Goal: Task Accomplishment & Management: Use online tool/utility

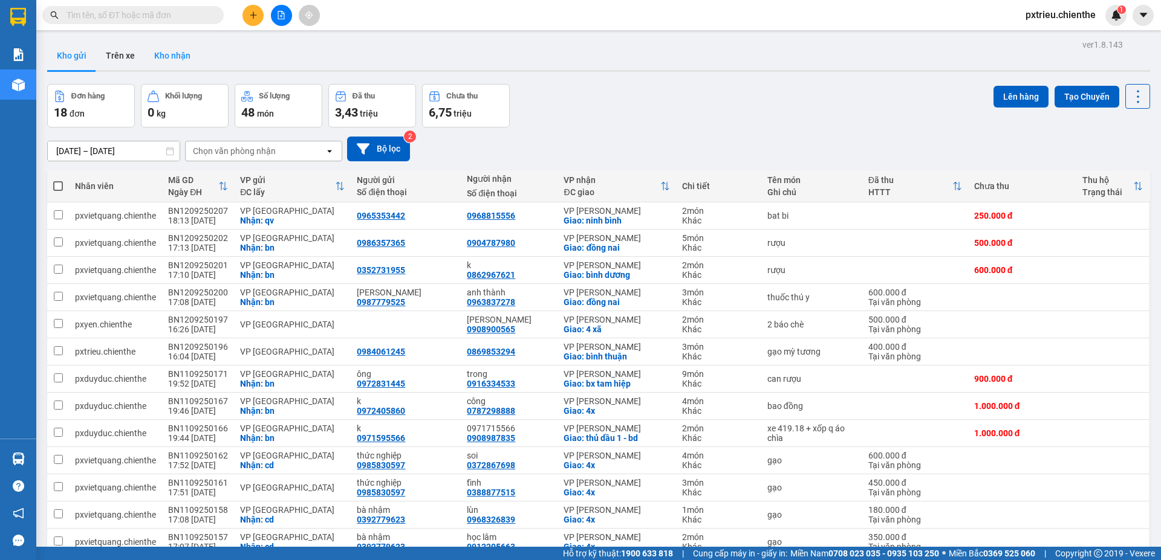
click at [164, 54] on button "Kho nhận" at bounding box center [173, 55] width 56 height 29
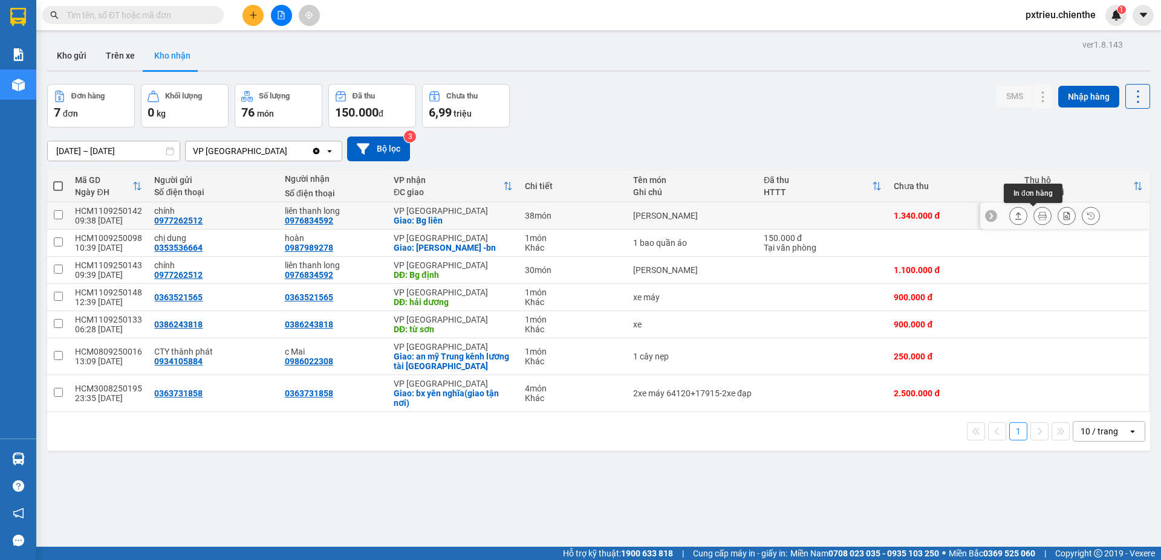
click at [1038, 215] on icon at bounding box center [1042, 216] width 8 height 8
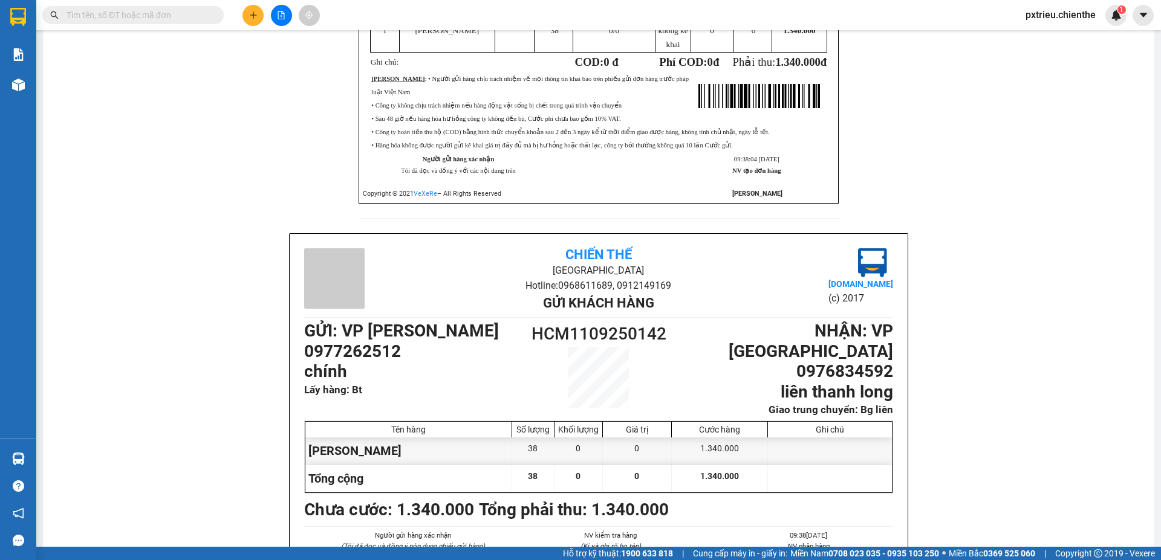
scroll to position [363, 0]
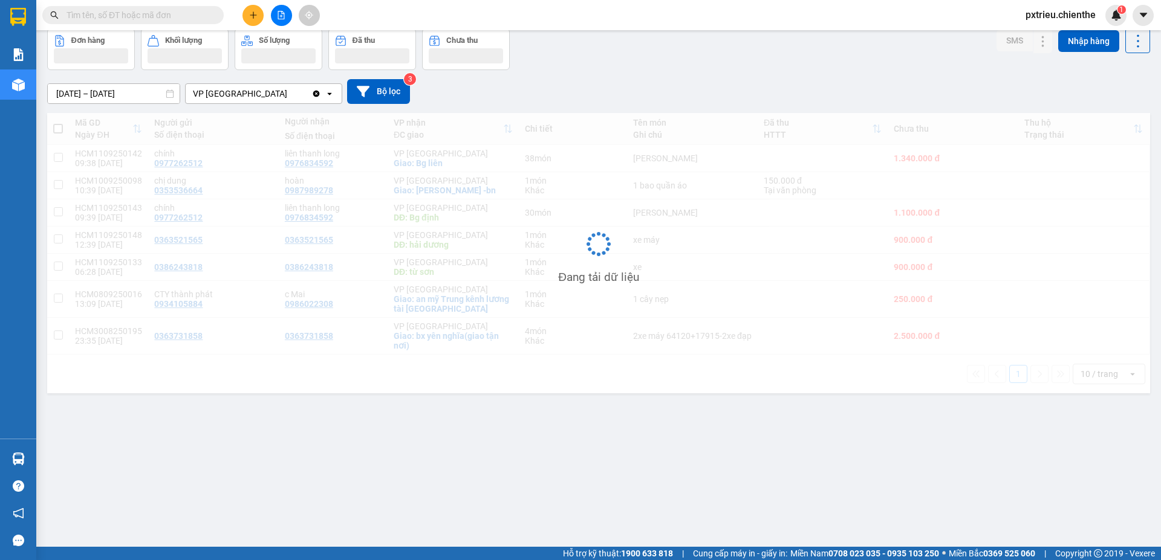
scroll to position [56, 0]
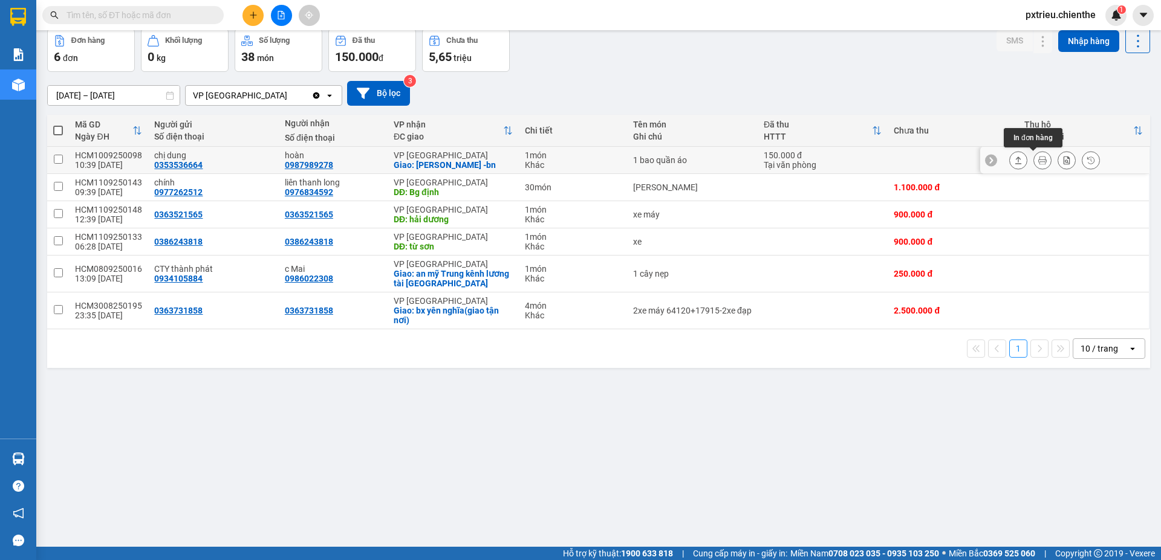
click at [1037, 163] on button at bounding box center [1042, 160] width 17 height 21
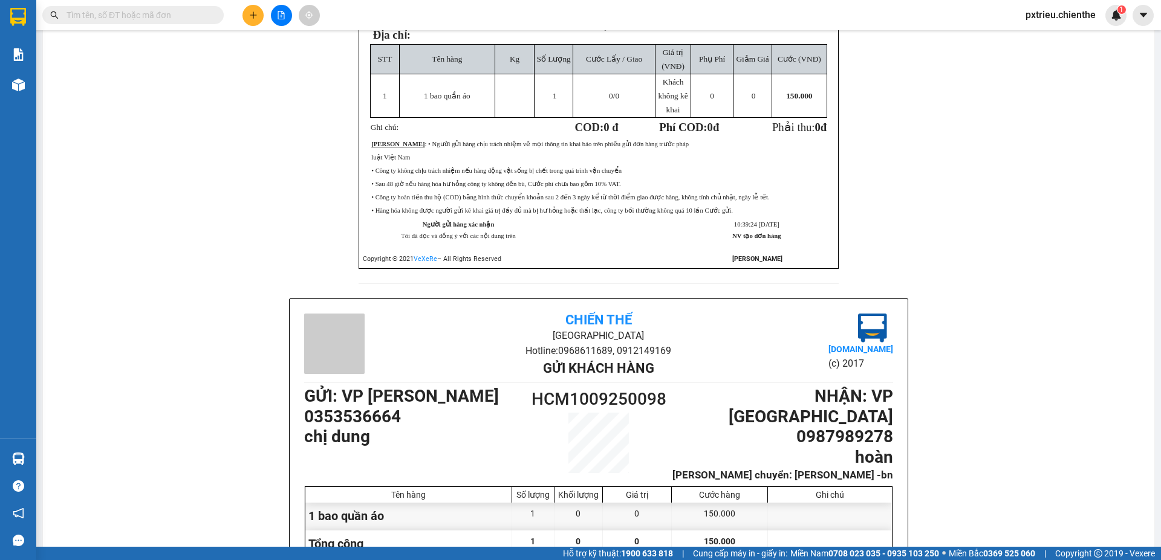
scroll to position [297, 0]
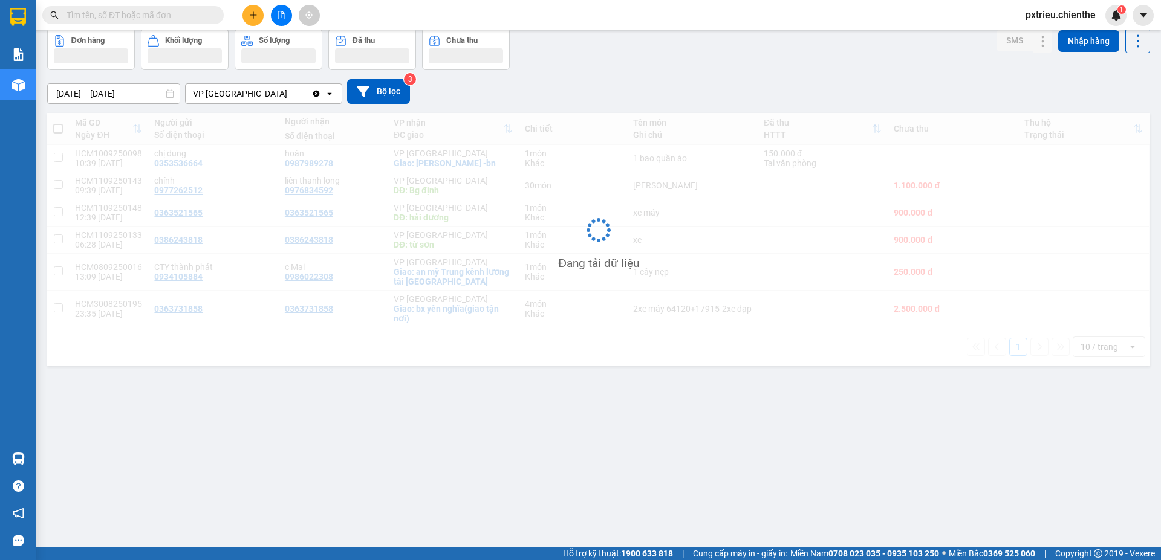
scroll to position [56, 0]
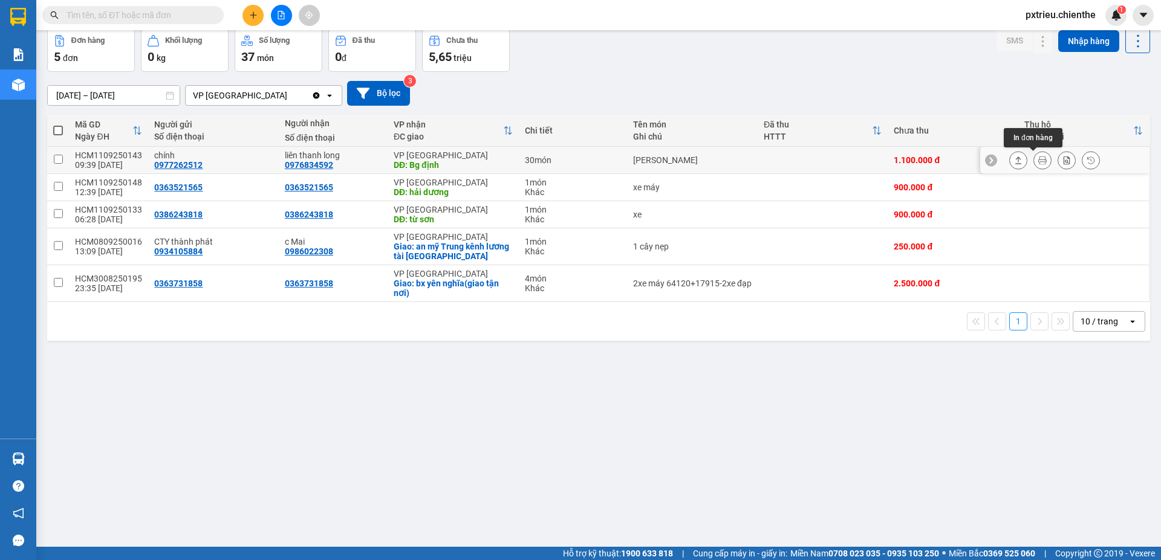
click at [1038, 164] on icon at bounding box center [1042, 160] width 8 height 8
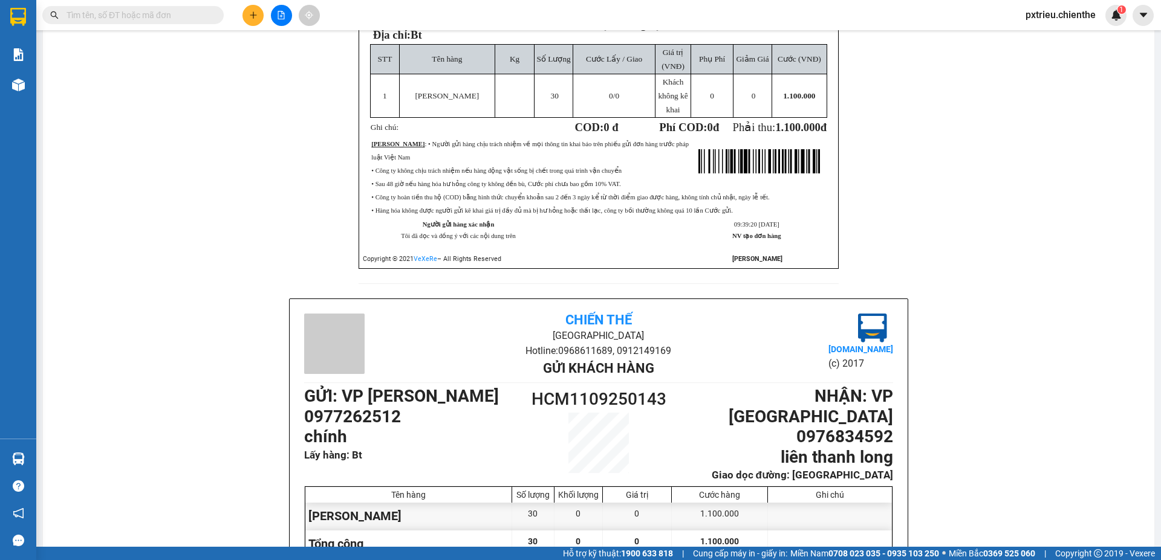
scroll to position [297, 0]
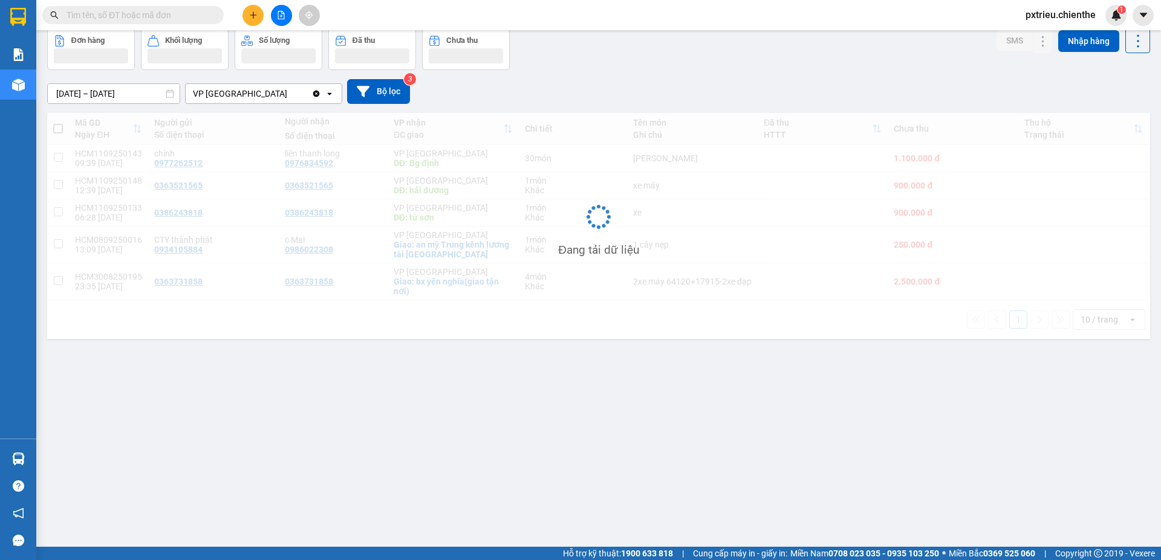
scroll to position [56, 0]
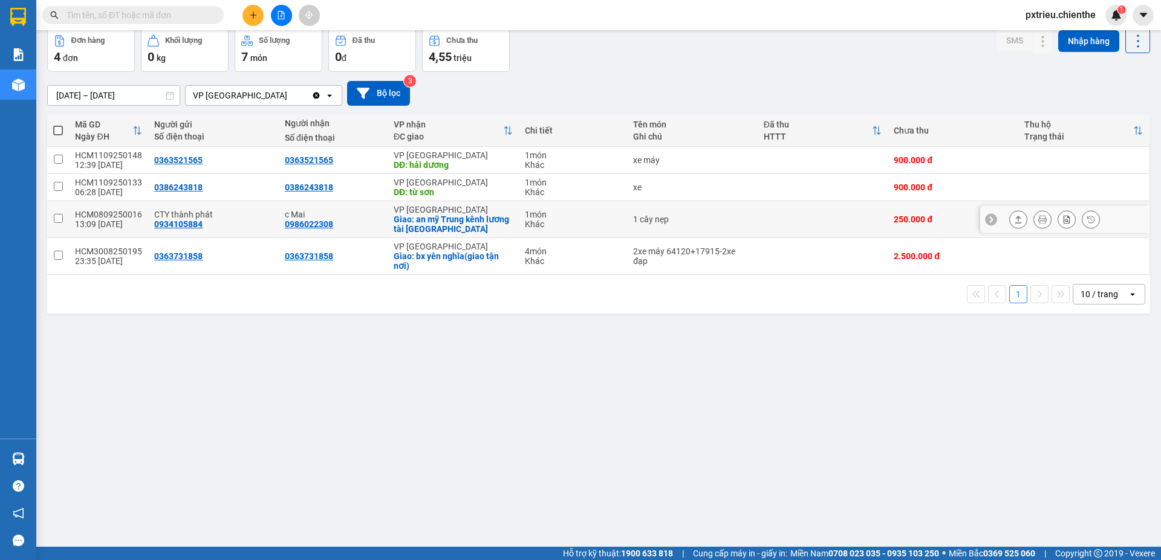
click at [1038, 222] on icon at bounding box center [1042, 219] width 8 height 8
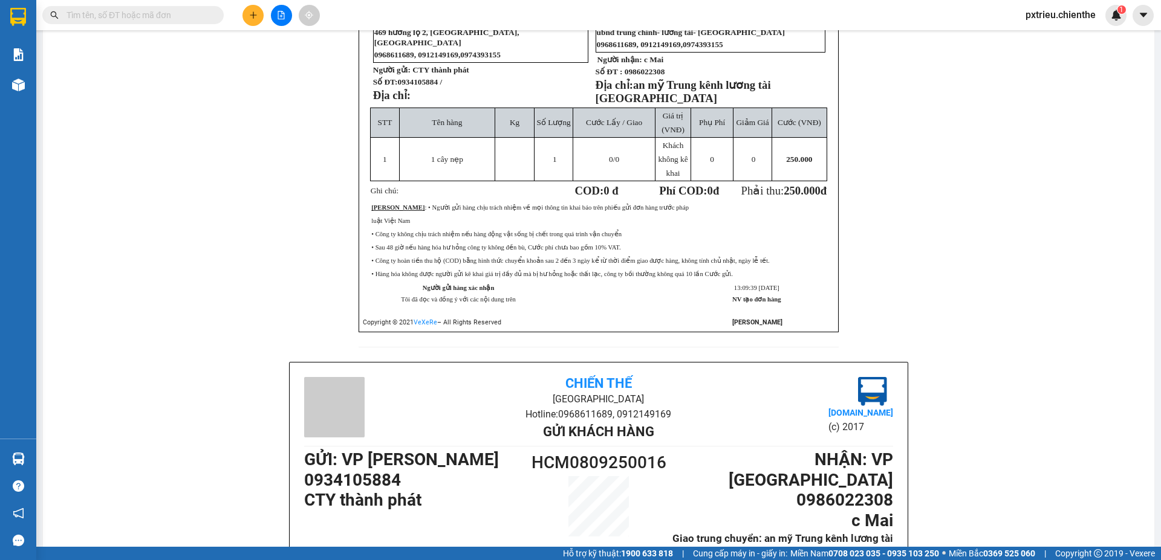
scroll to position [297, 0]
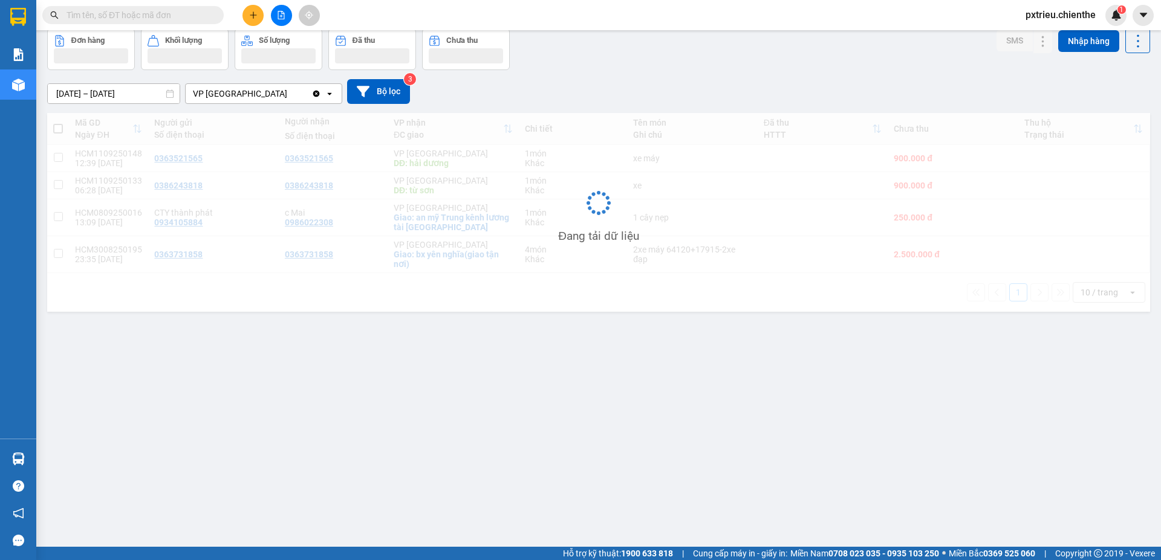
scroll to position [56, 0]
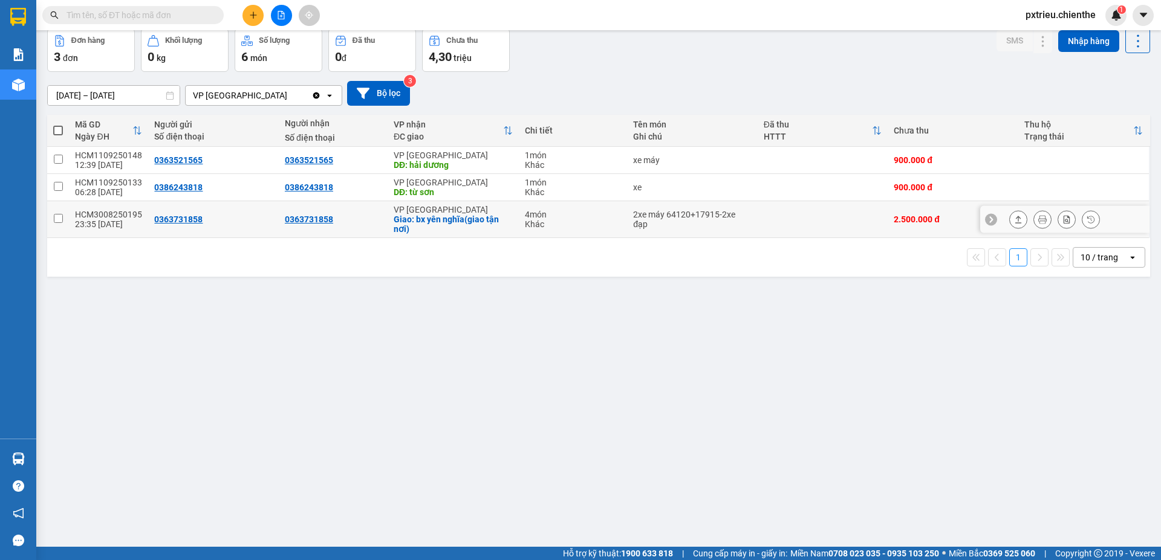
click at [1035, 225] on button at bounding box center [1042, 219] width 17 height 21
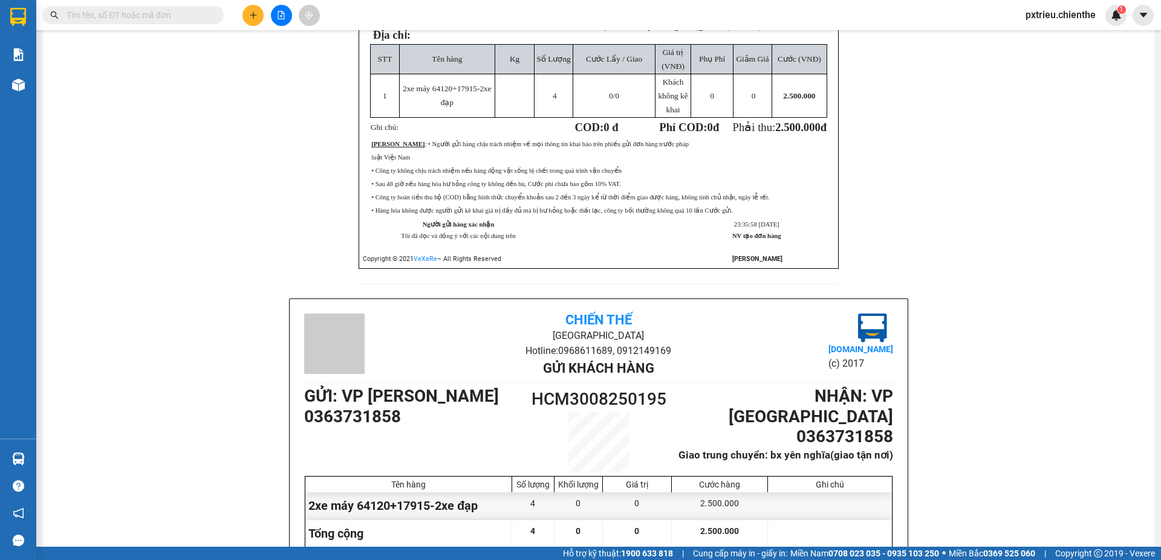
scroll to position [297, 0]
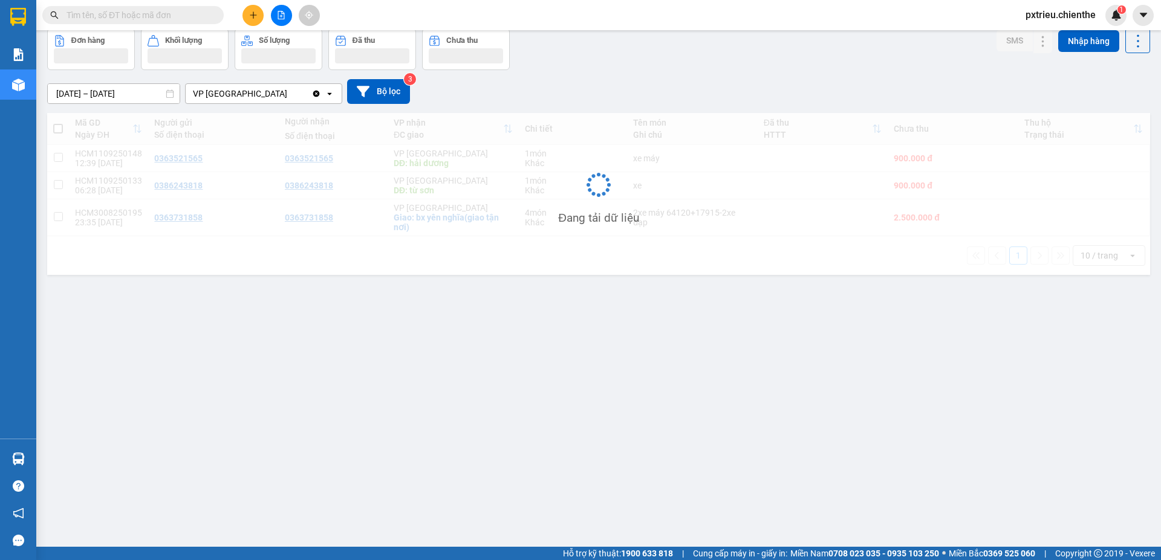
scroll to position [56, 0]
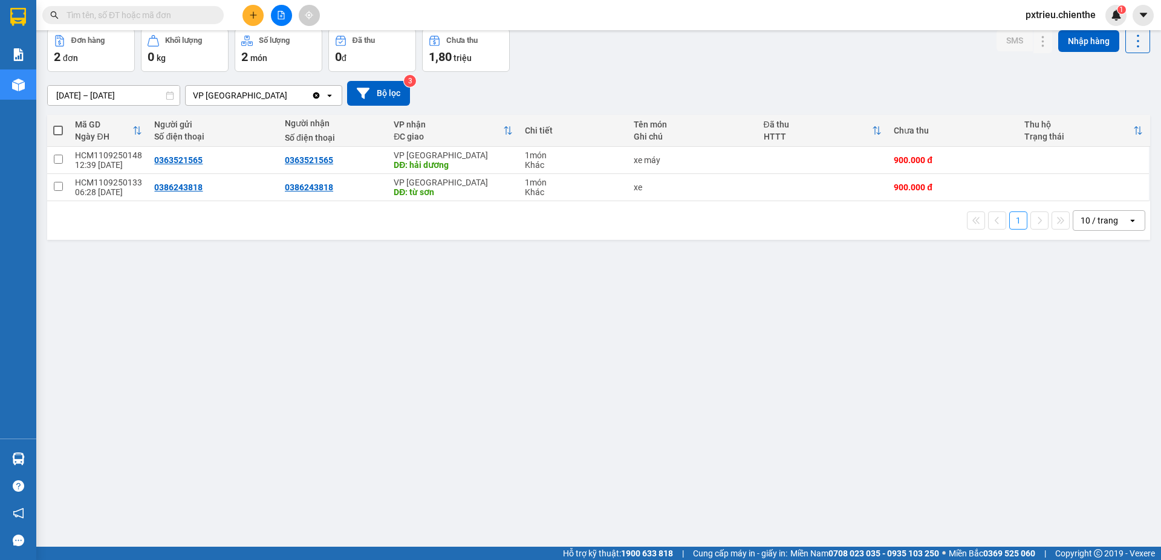
click at [66, 93] on input "[DATE] – [DATE]" at bounding box center [114, 95] width 132 height 19
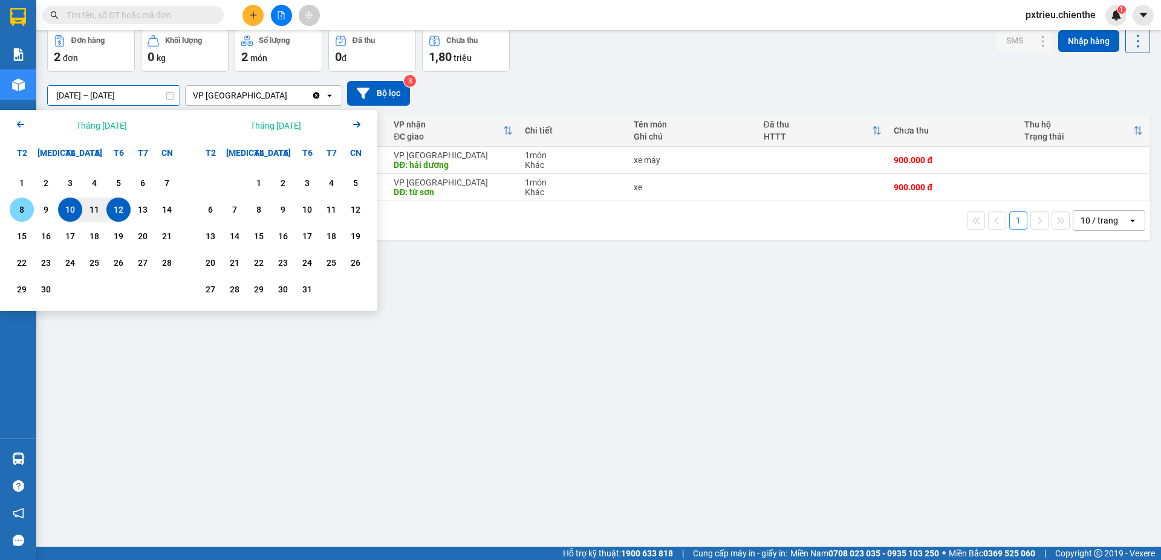
click at [19, 215] on div "8" at bounding box center [21, 210] width 17 height 15
click at [109, 210] on div "12" at bounding box center [118, 210] width 24 height 24
type input "[DATE] – [DATE]"
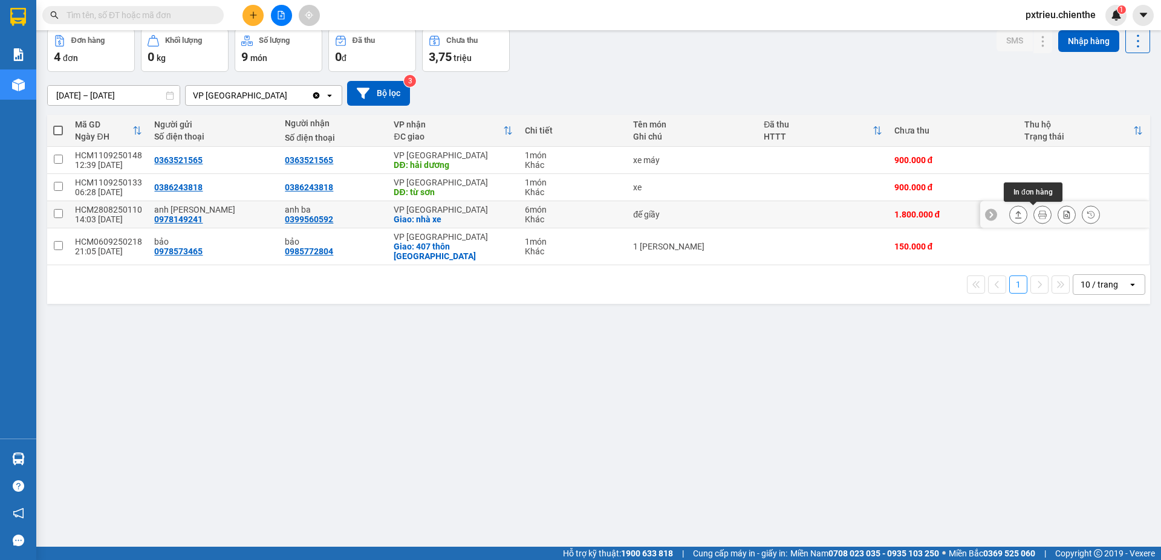
click at [1038, 215] on icon at bounding box center [1042, 214] width 8 height 8
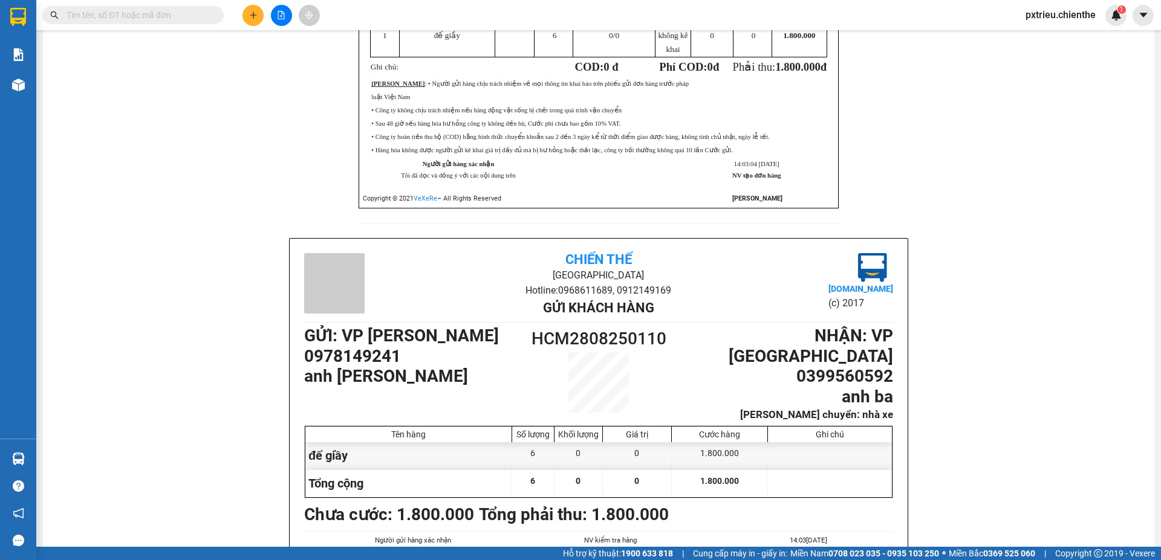
scroll to position [358, 0]
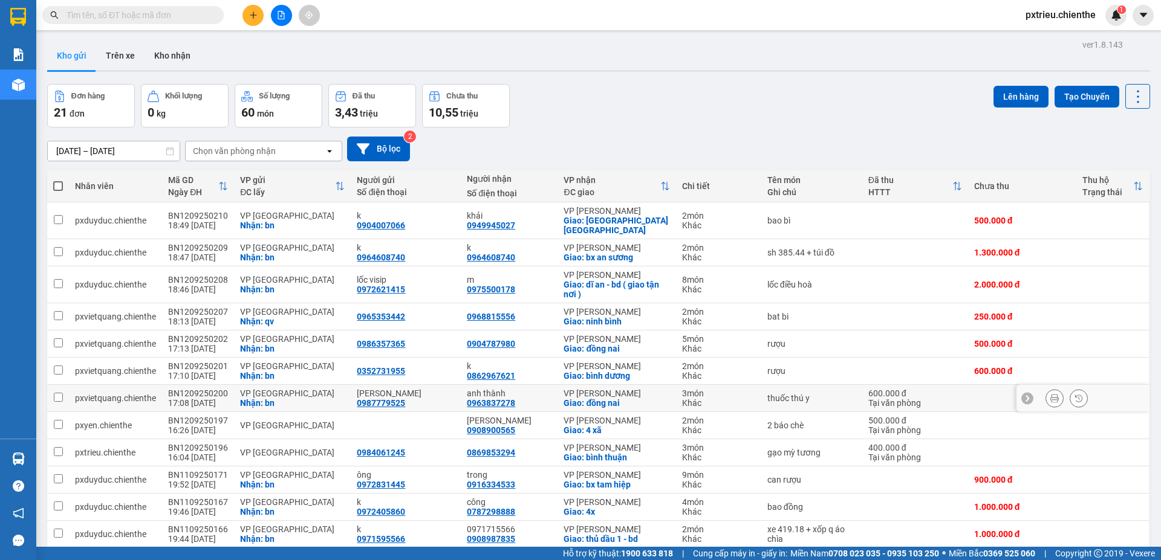
click at [283, 389] on div "VP [GEOGRAPHIC_DATA]" at bounding box center [292, 394] width 105 height 10
checkbox input "true"
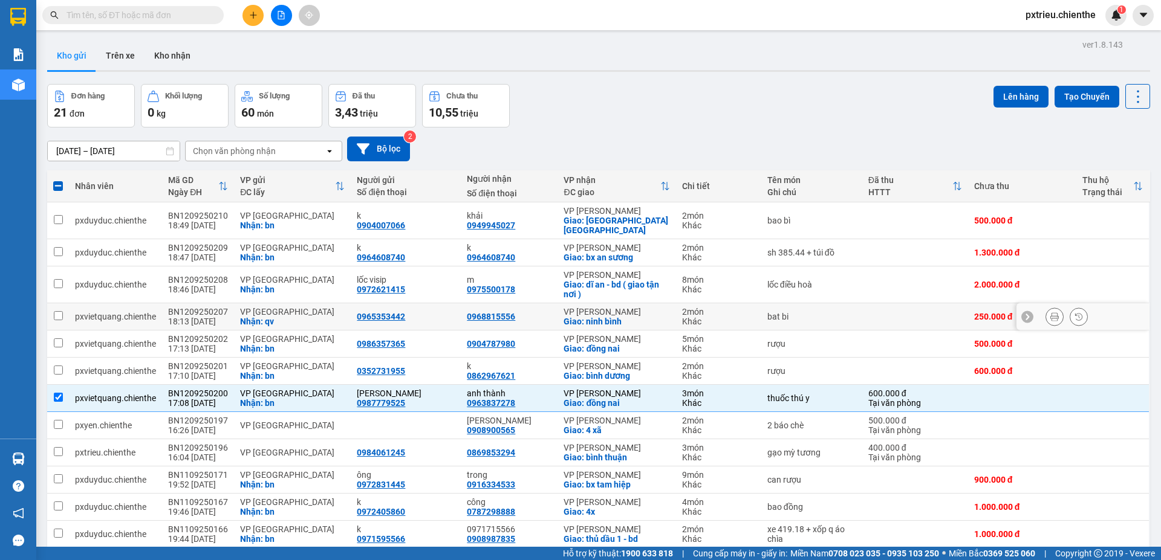
click at [270, 307] on div "VP [GEOGRAPHIC_DATA]" at bounding box center [292, 312] width 105 height 10
checkbox input "true"
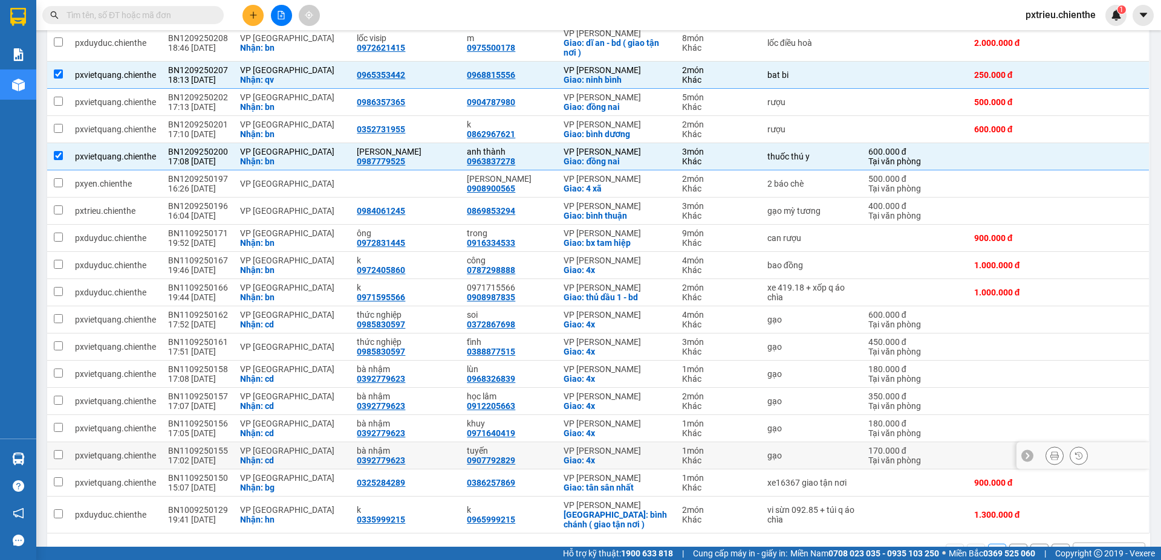
scroll to position [268, 0]
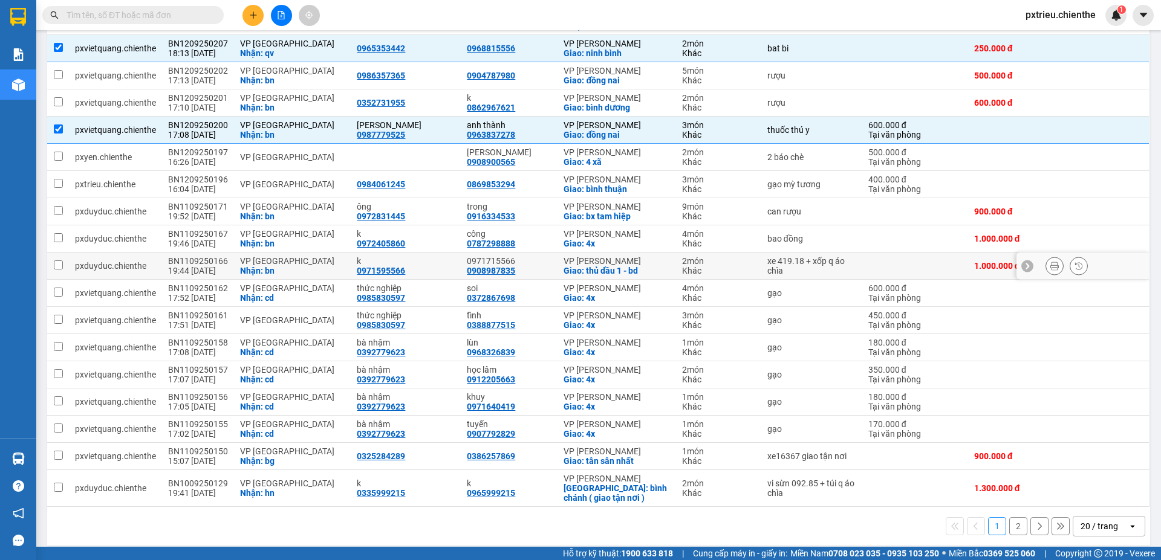
click at [312, 266] on div "Nhận: bn" at bounding box center [292, 271] width 105 height 10
checkbox input "true"
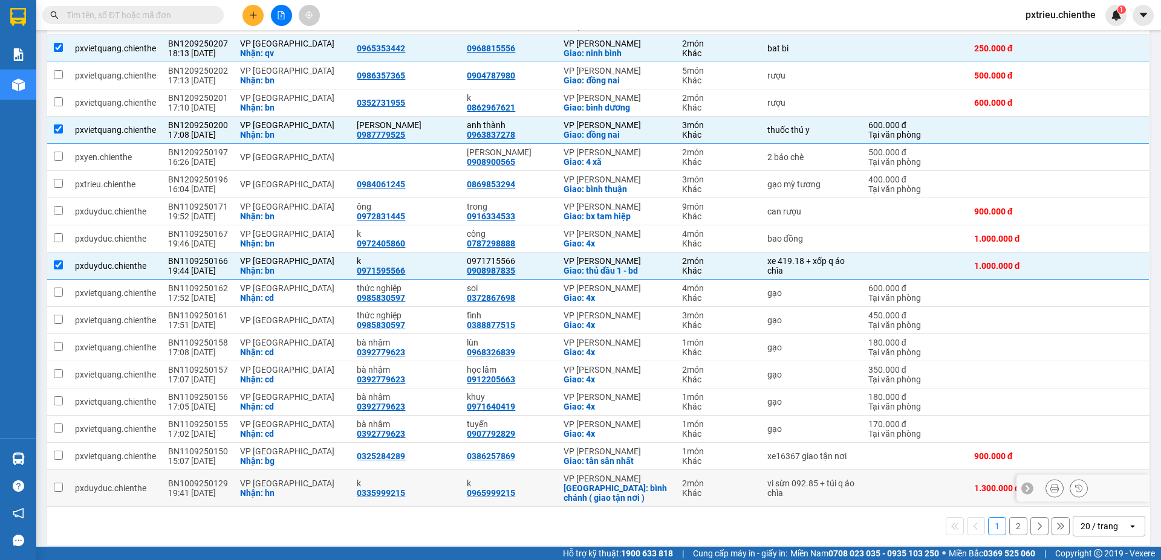
click at [311, 479] on div "VP [GEOGRAPHIC_DATA]" at bounding box center [292, 484] width 105 height 10
checkbox input "true"
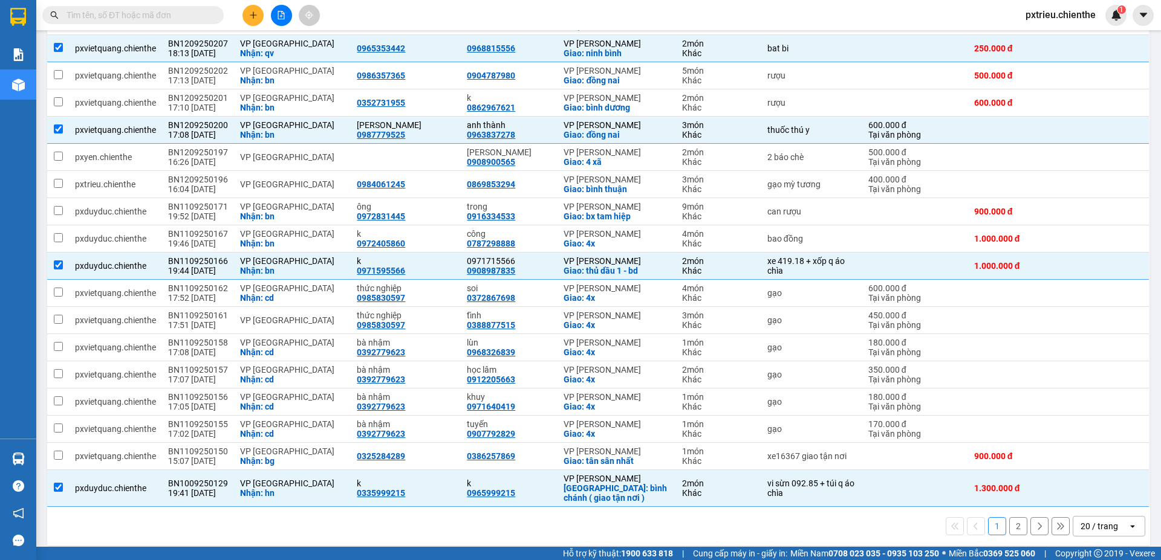
scroll to position [0, 0]
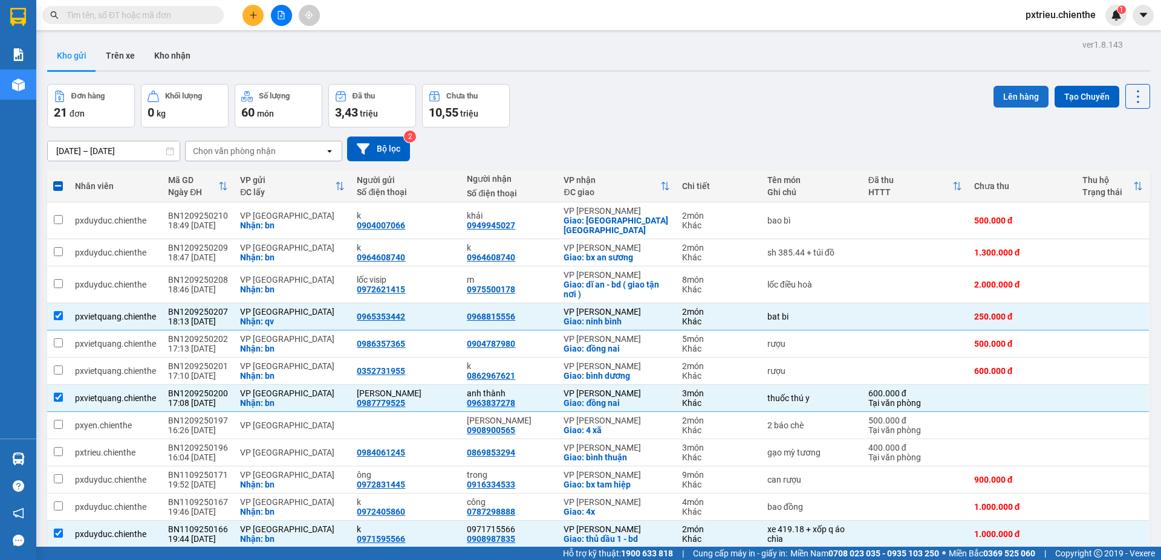
click at [1015, 98] on button "Lên hàng" at bounding box center [1020, 97] width 55 height 22
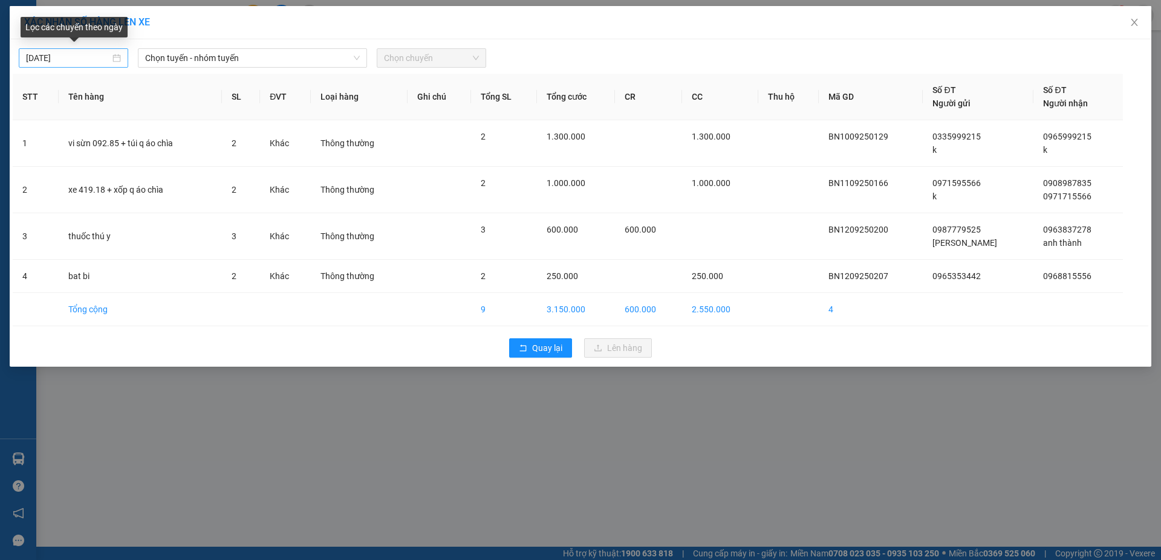
click at [117, 60] on div "12/09/2025" at bounding box center [73, 57] width 95 height 13
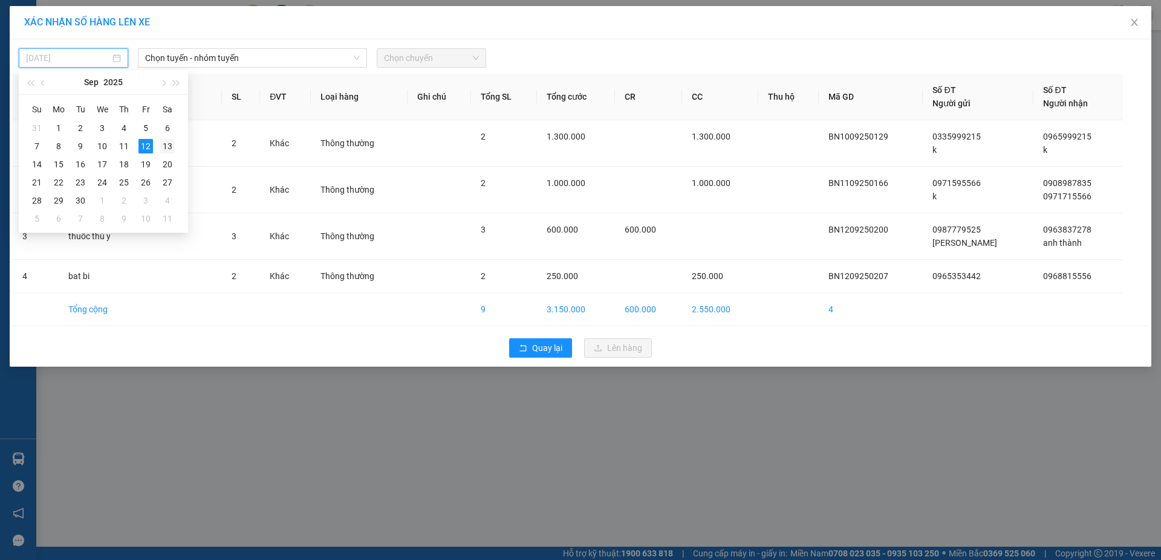
click at [166, 145] on div "13" at bounding box center [167, 146] width 15 height 15
type input "13/09/2025"
click at [237, 56] on span "Chọn tuyến - nhóm tuyến" at bounding box center [252, 58] width 215 height 18
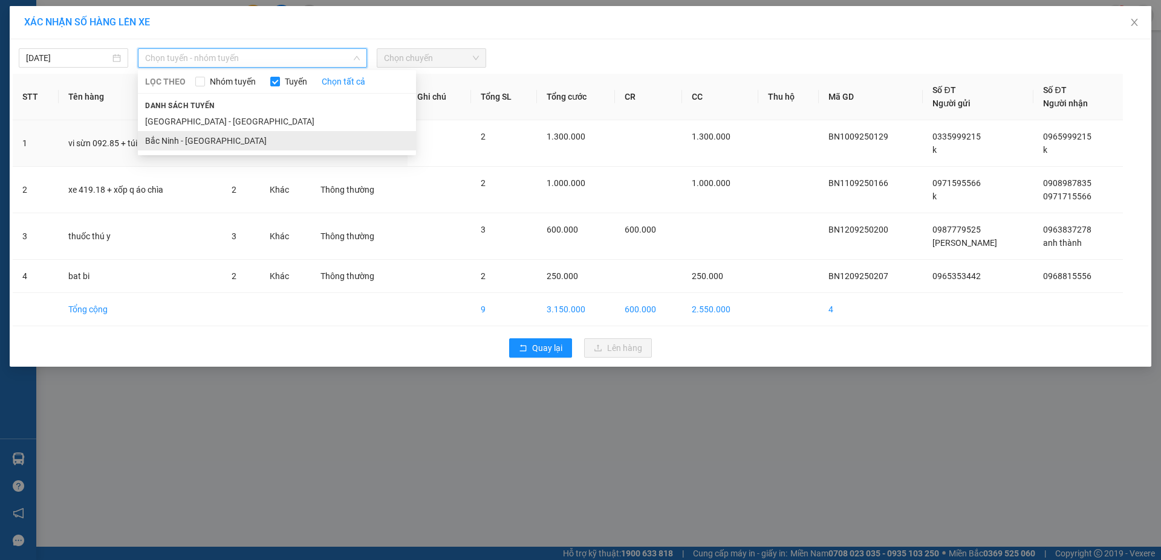
click at [200, 141] on li "Bắc Ninh - Hồ Chí Minh" at bounding box center [277, 140] width 278 height 19
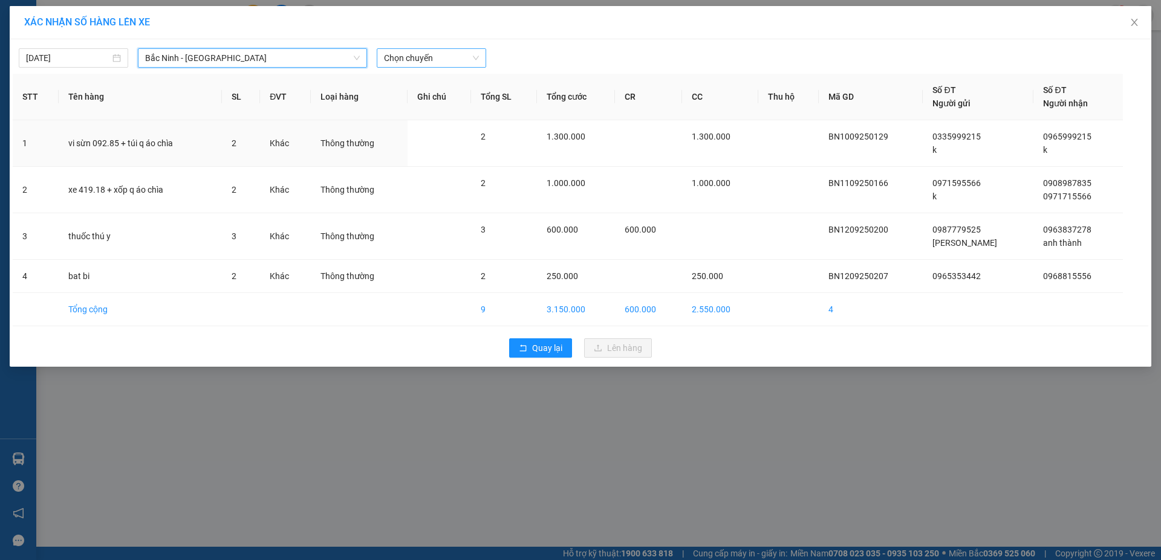
click at [429, 55] on span "Chọn chuyến" at bounding box center [431, 58] width 95 height 18
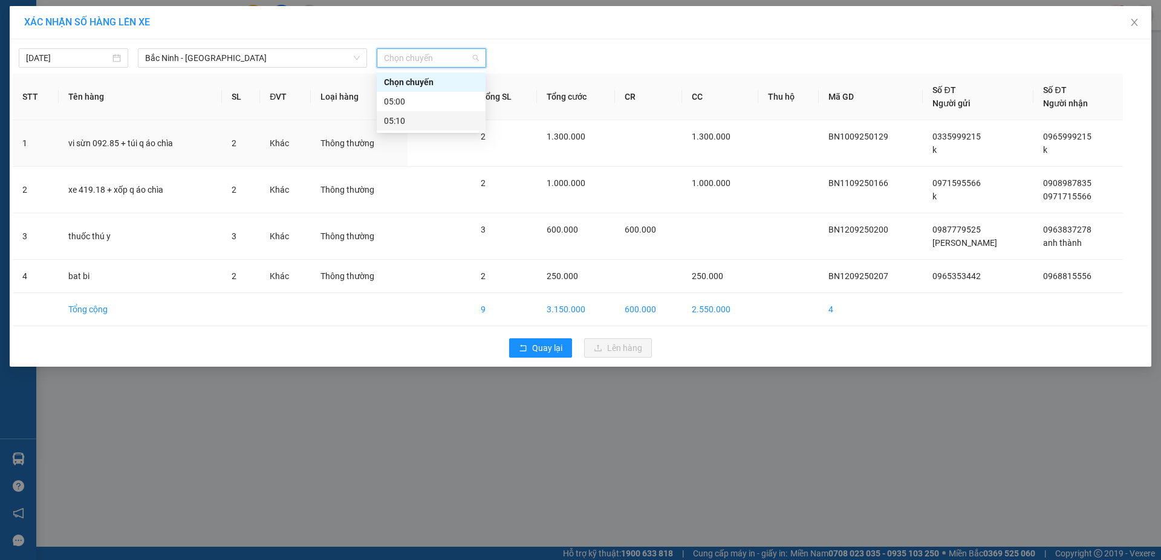
click at [426, 121] on div "05:10" at bounding box center [431, 120] width 94 height 13
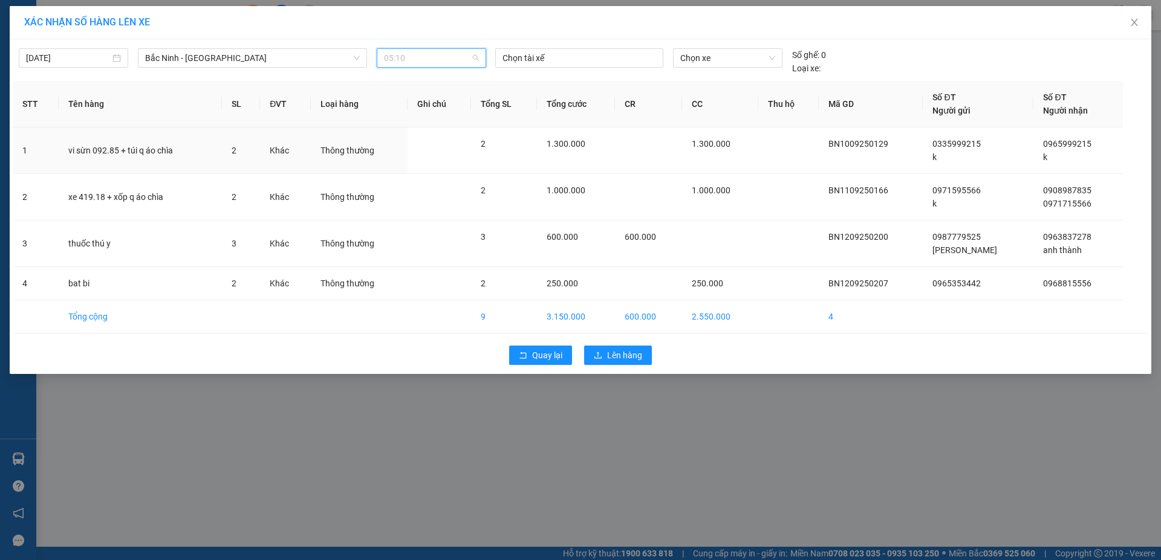
click at [453, 54] on span "05:10" at bounding box center [431, 58] width 95 height 18
click at [426, 102] on div "05:00" at bounding box center [431, 101] width 94 height 13
click at [542, 56] on div at bounding box center [579, 58] width 162 height 15
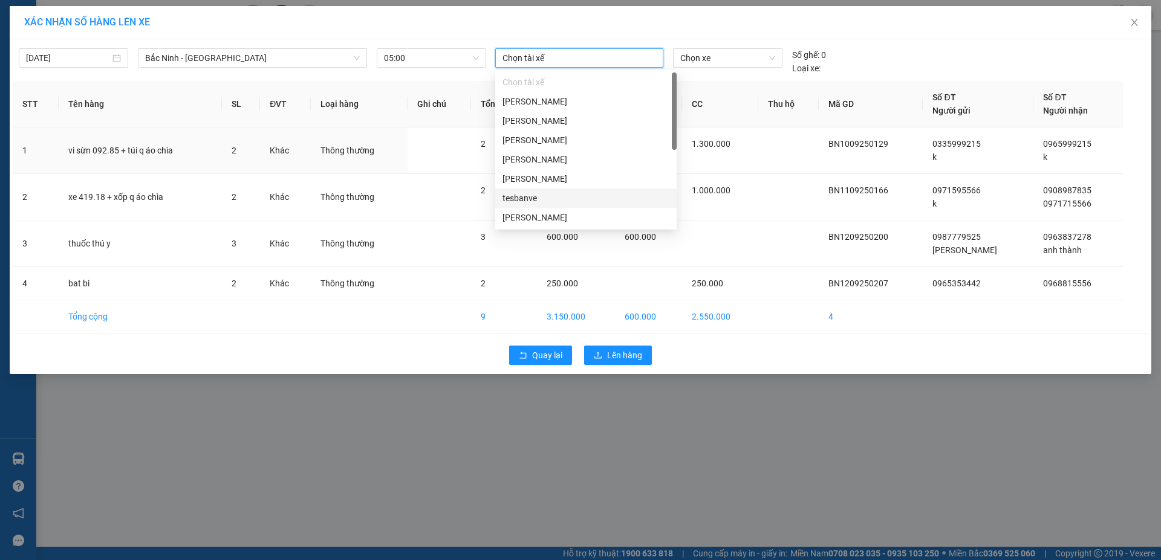
click at [536, 198] on div "tesbanve" at bounding box center [585, 198] width 167 height 13
click at [570, 114] on div "[PERSON_NAME]" at bounding box center [585, 120] width 181 height 19
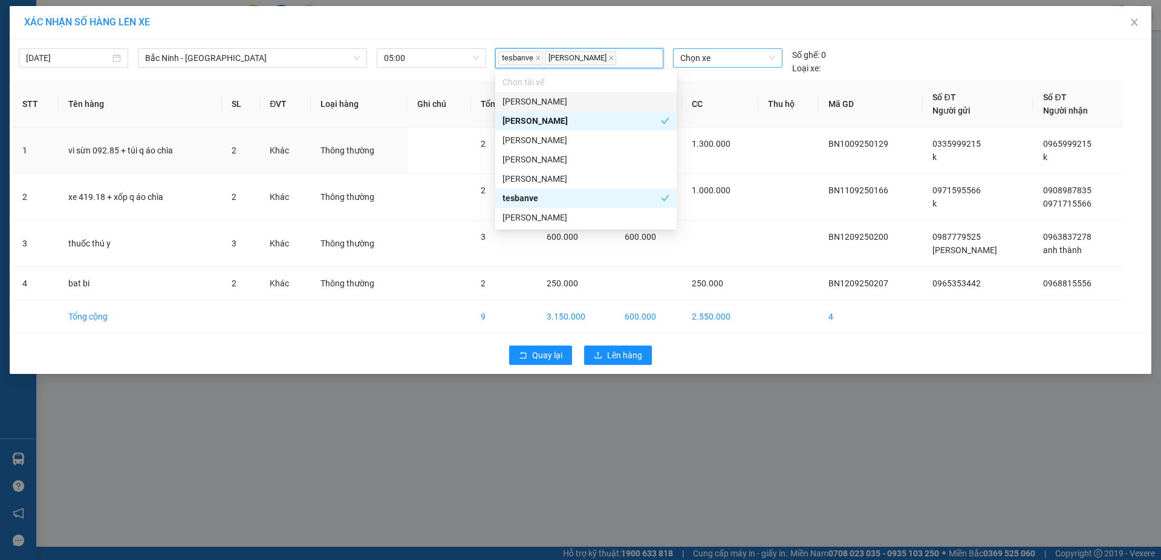
click at [762, 50] on span "Chọn xe" at bounding box center [727, 58] width 94 height 18
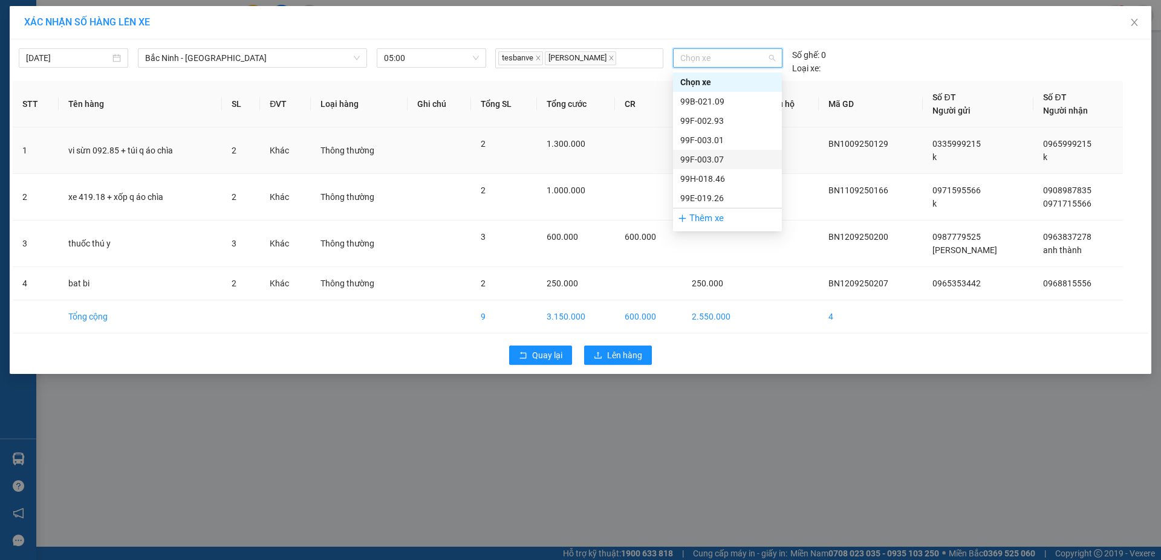
click at [729, 160] on div "99F-003.07" at bounding box center [727, 159] width 94 height 13
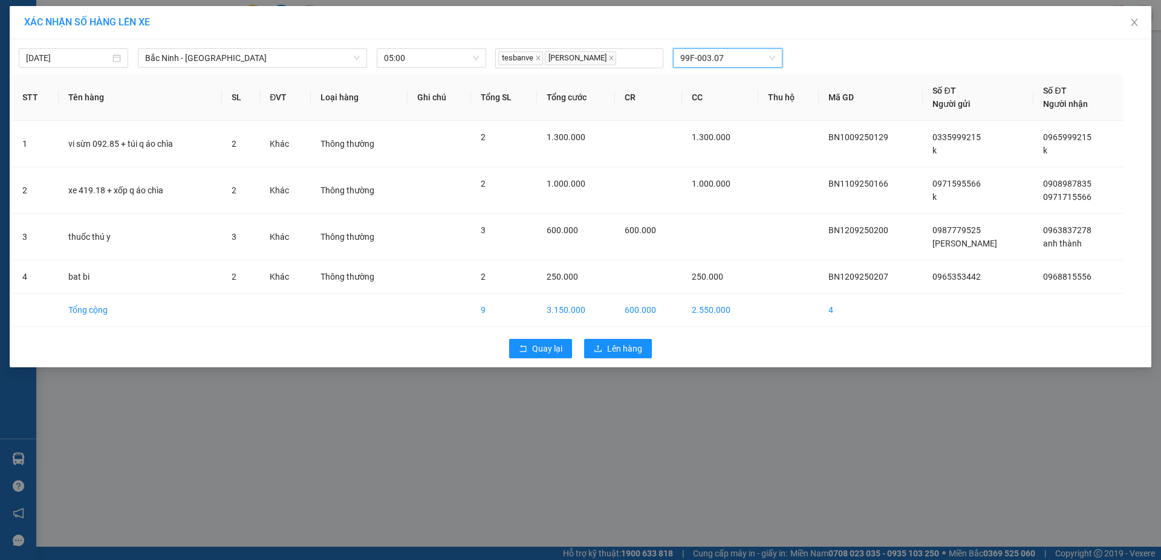
click at [613, 359] on div "Quay lại Lên hàng" at bounding box center [580, 348] width 1135 height 31
click at [614, 344] on span "Lên hàng" at bounding box center [624, 348] width 35 height 13
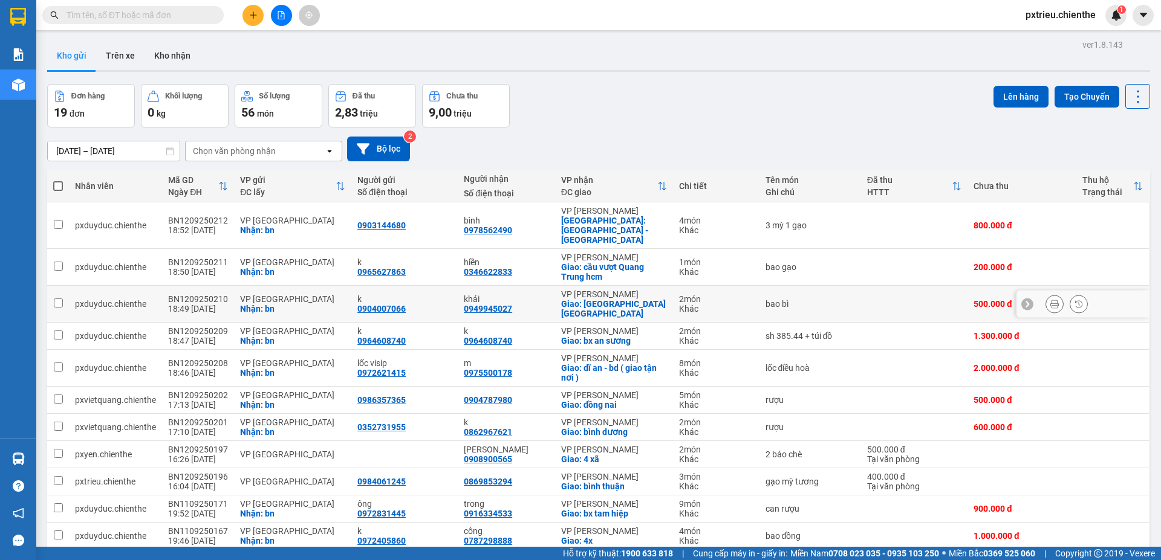
click at [767, 299] on div "bao bì" at bounding box center [809, 304] width 89 height 10
checkbox input "true"
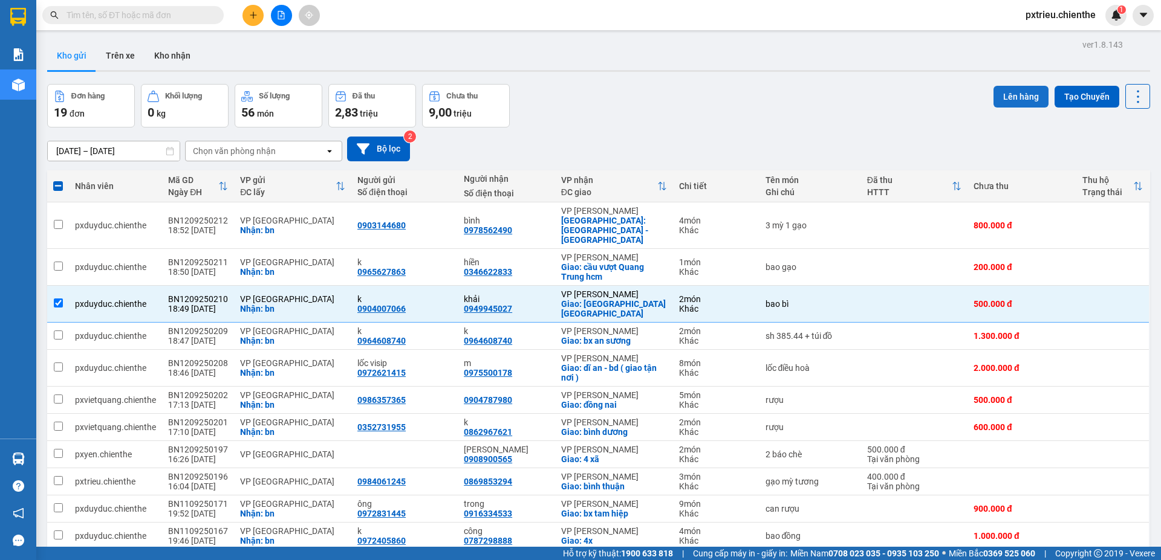
click at [1021, 100] on button "Lên hàng" at bounding box center [1020, 97] width 55 height 22
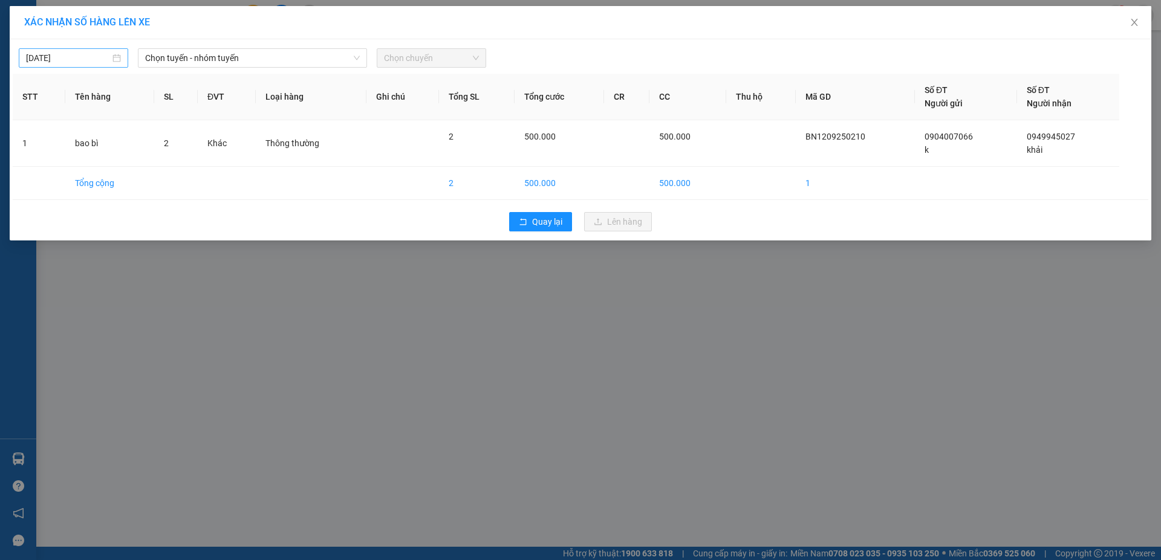
click at [112, 60] on div "12/09/2025" at bounding box center [73, 57] width 95 height 13
type input "12/09/2025"
click at [419, 345] on div "XÁC NHẬN SỐ HÀNG LÊN XE 12/09/2025 Chọn tuyến - nhóm tuyến Chọn chuyến STT Tên …" at bounding box center [580, 280] width 1161 height 560
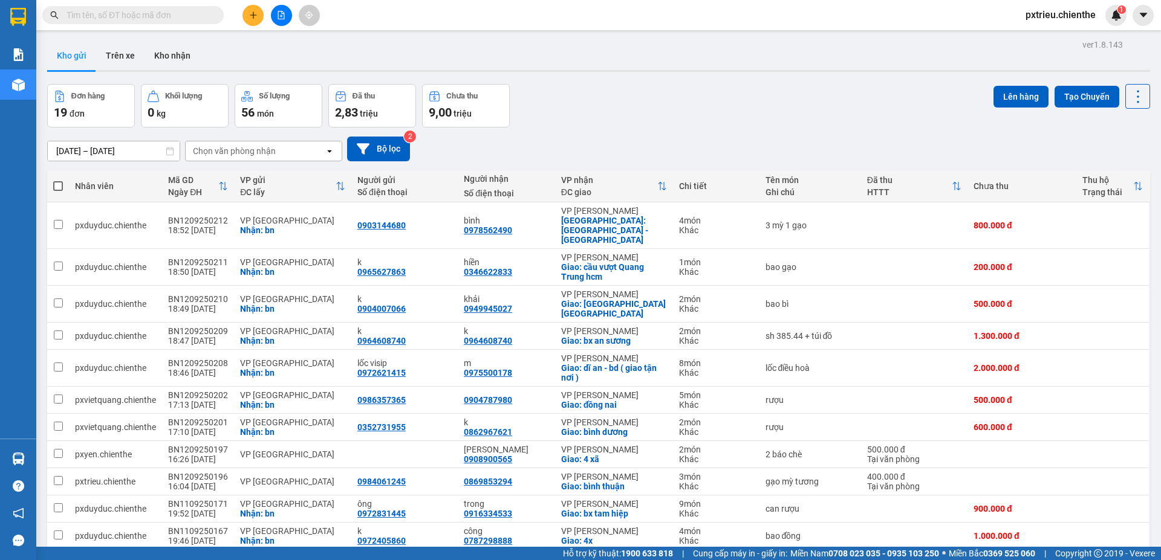
click at [62, 152] on input "[DATE] – [DATE]" at bounding box center [114, 150] width 132 height 19
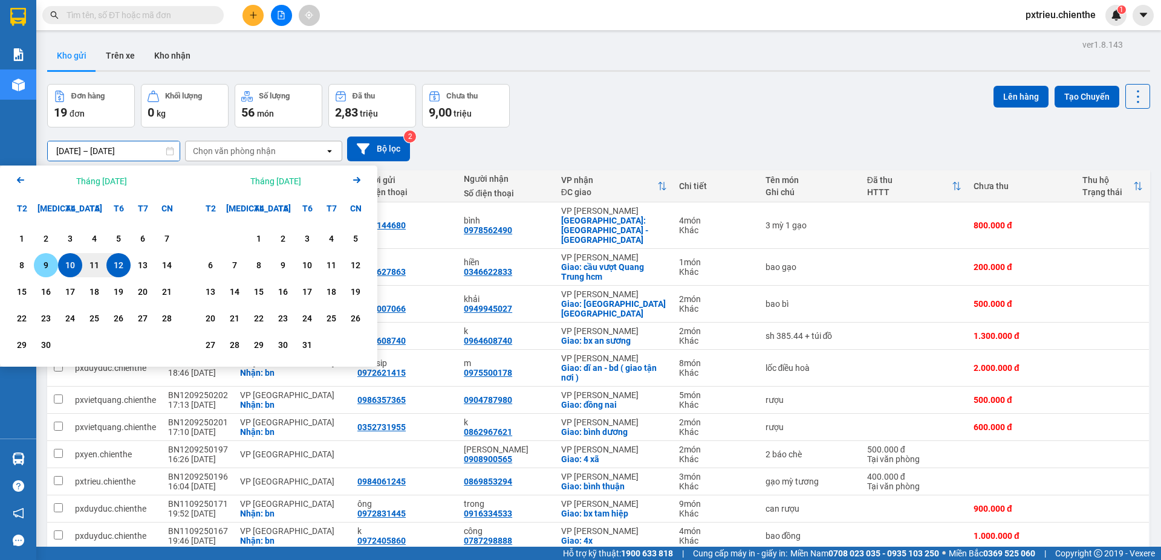
click at [40, 266] on div "9" at bounding box center [45, 265] width 17 height 15
click at [140, 265] on div "13" at bounding box center [142, 265] width 17 height 15
type input "09/09/2025 – 13/09/2025"
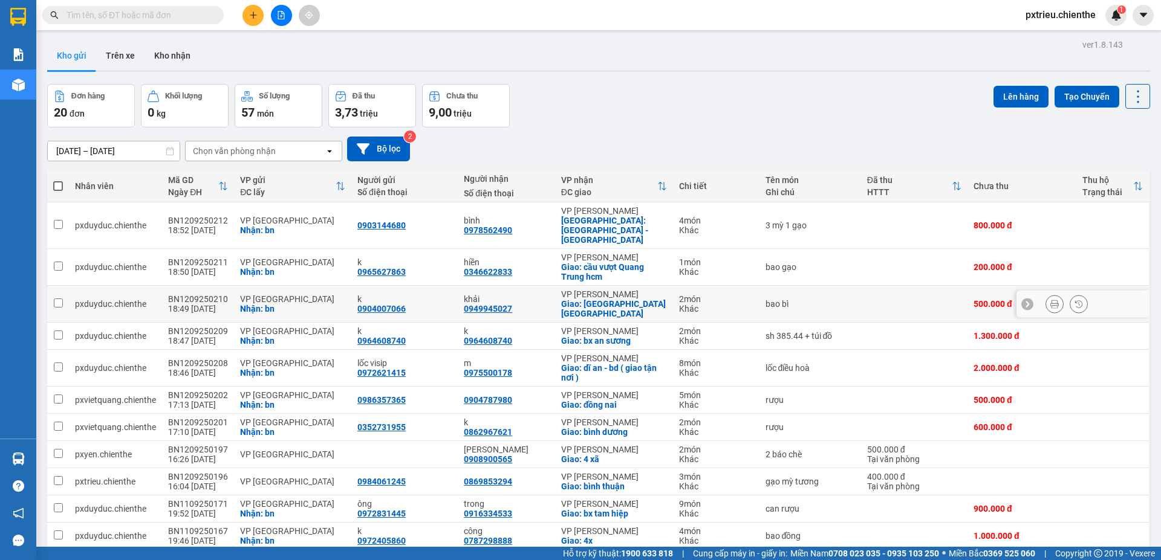
click at [712, 302] on td "2 món Khác" at bounding box center [716, 304] width 86 height 37
checkbox input "true"
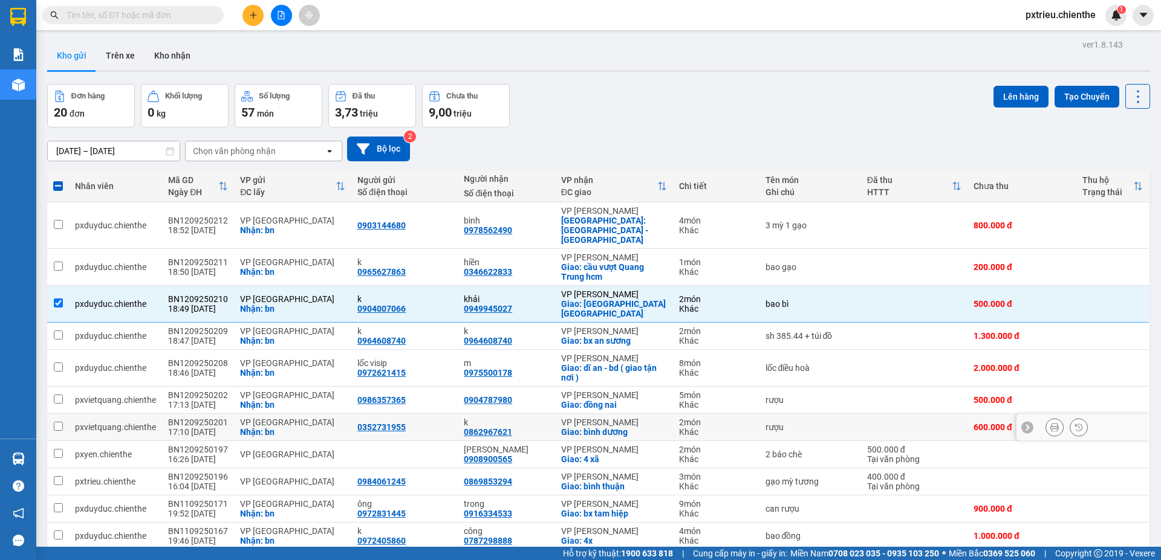
scroll to position [60, 0]
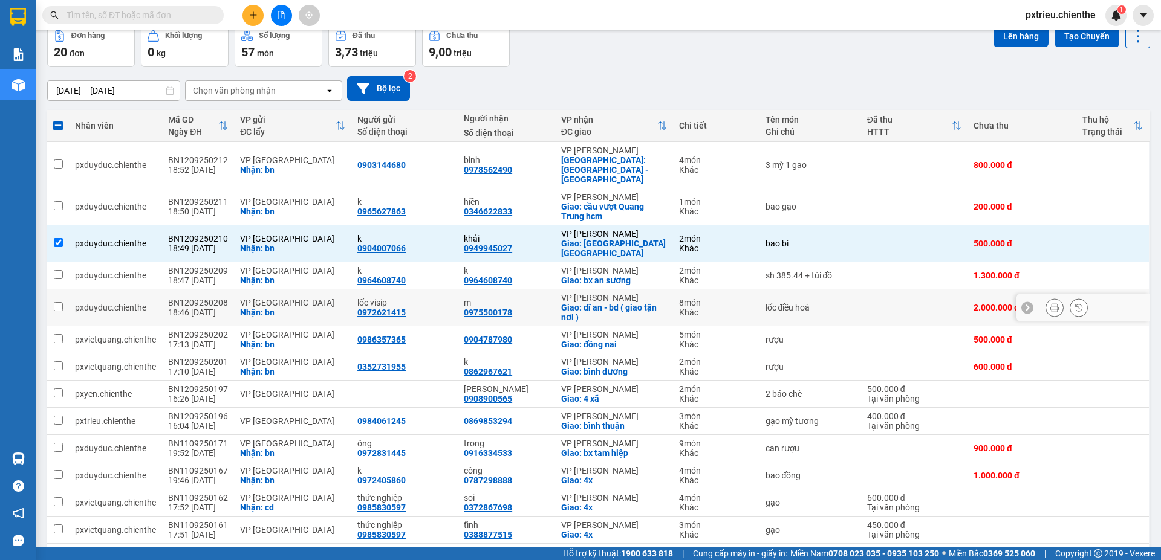
click at [814, 303] on div "lốc điều hoà" at bounding box center [809, 308] width 89 height 10
checkbox input "true"
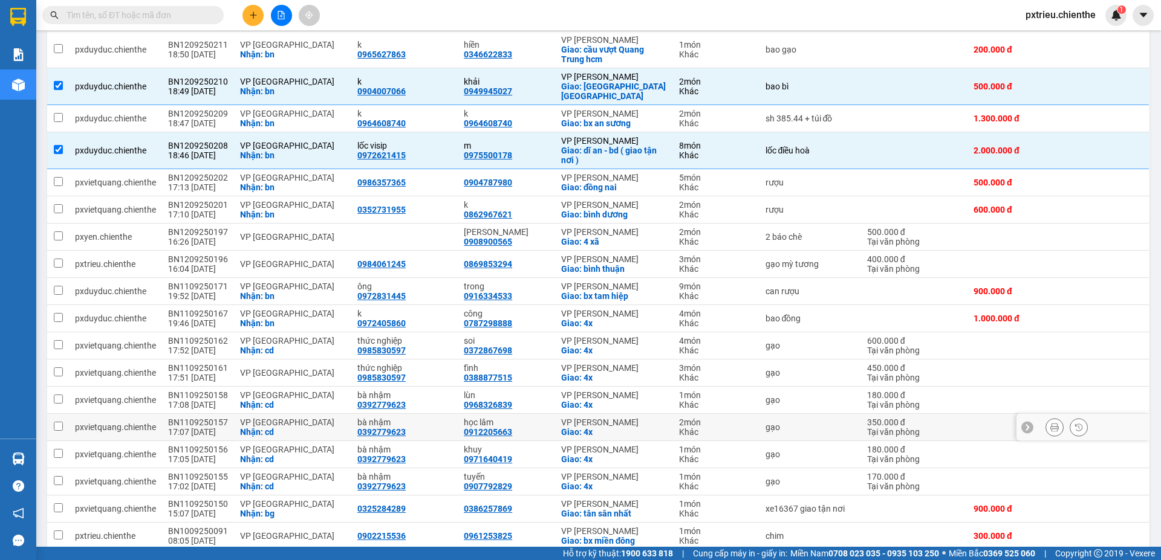
scroll to position [278, 0]
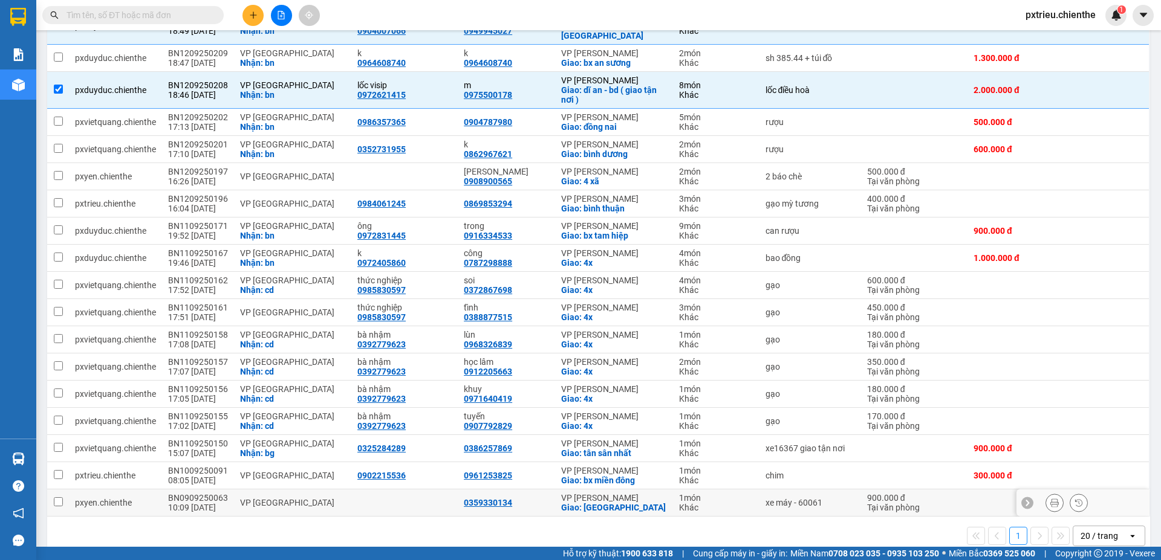
click at [765, 498] on div "xe máy - 60061" at bounding box center [809, 503] width 89 height 10
checkbox input "true"
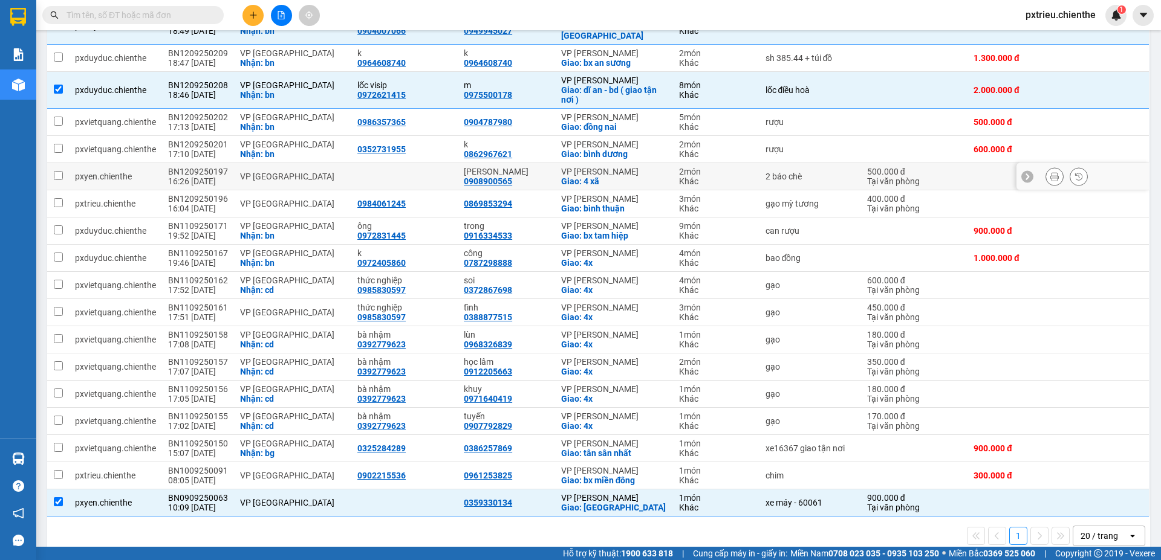
scroll to position [0, 0]
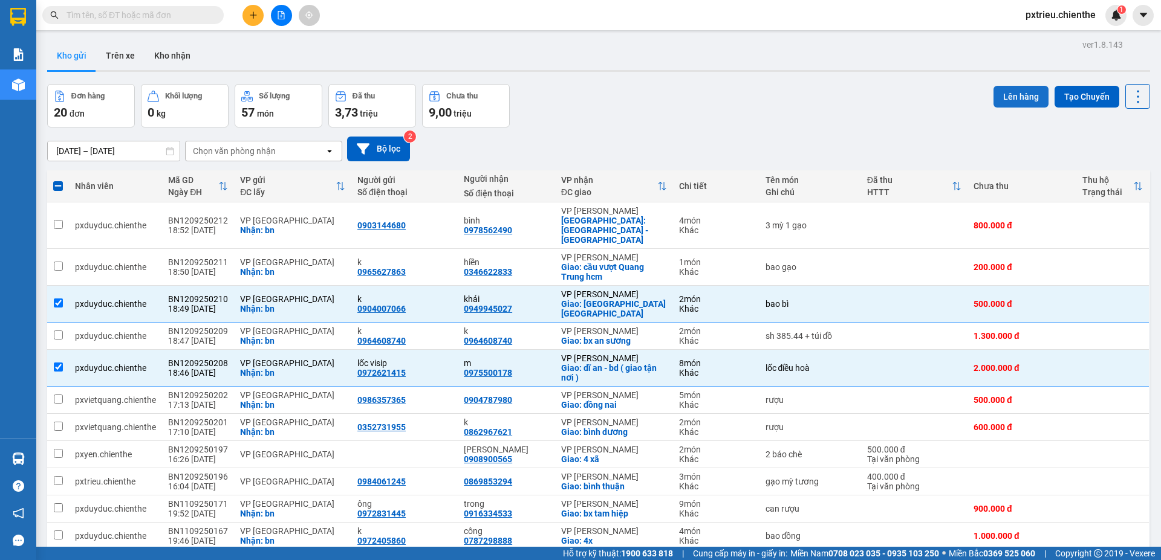
click at [1013, 97] on button "Lên hàng" at bounding box center [1020, 97] width 55 height 22
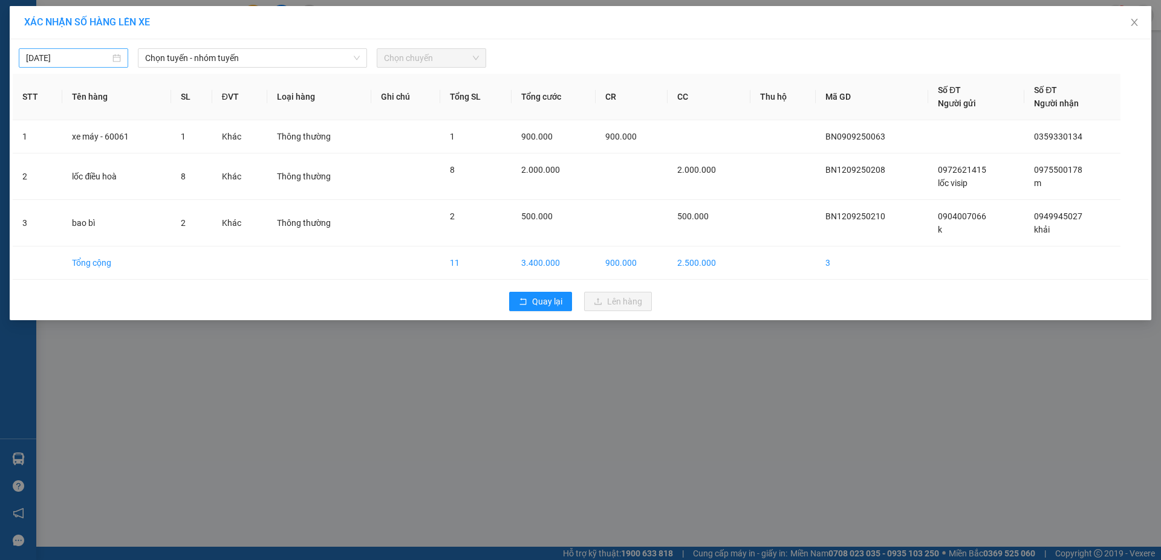
click at [117, 60] on div "12/09/2025" at bounding box center [73, 57] width 95 height 13
click at [163, 146] on div "13" at bounding box center [167, 146] width 15 height 15
type input "13/09/2025"
click at [246, 45] on div "13/09/2025 Chọn tuyến - nhóm tuyến Chọn chuyến" at bounding box center [580, 54] width 1135 height 25
click at [242, 60] on span "Chọn tuyến - nhóm tuyến" at bounding box center [252, 58] width 215 height 18
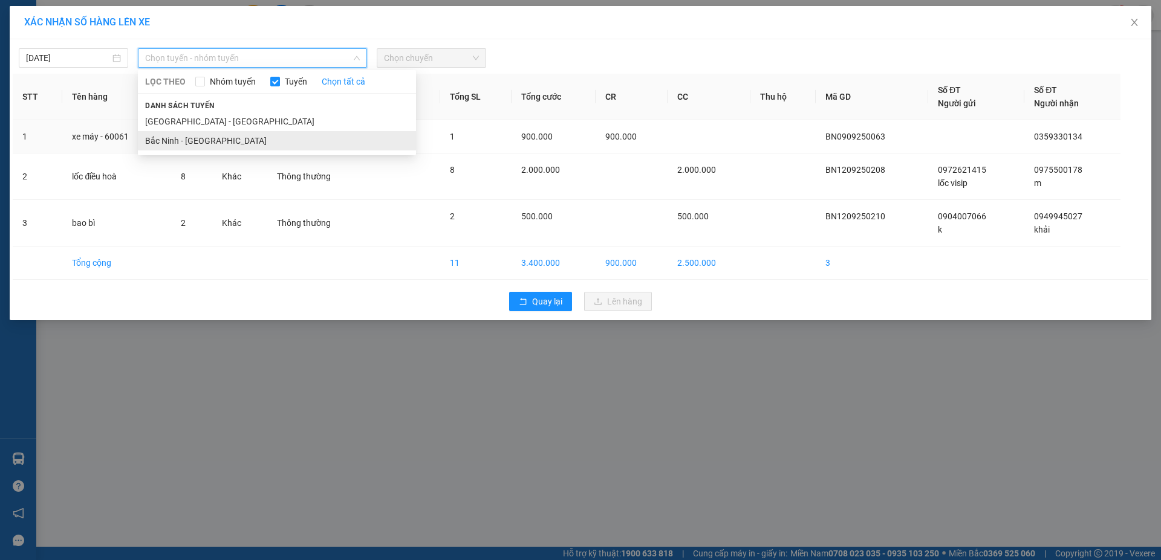
click at [205, 138] on li "Bắc Ninh - Hồ Chí Minh" at bounding box center [277, 140] width 278 height 19
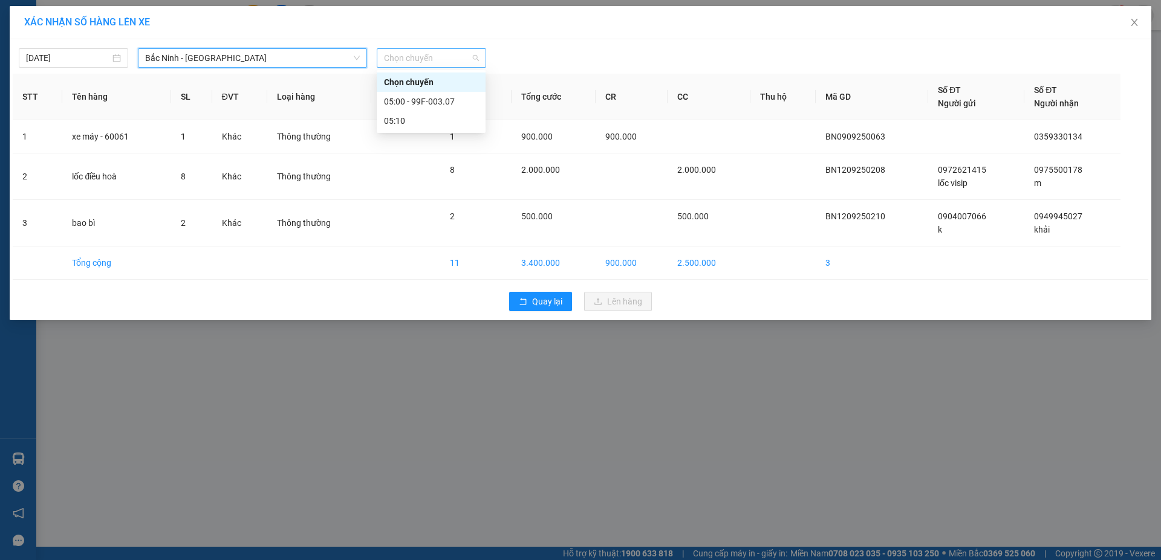
click at [416, 51] on span "Chọn chuyến" at bounding box center [431, 58] width 95 height 18
click at [433, 99] on div "05:00 - 99F-003.07" at bounding box center [431, 101] width 94 height 13
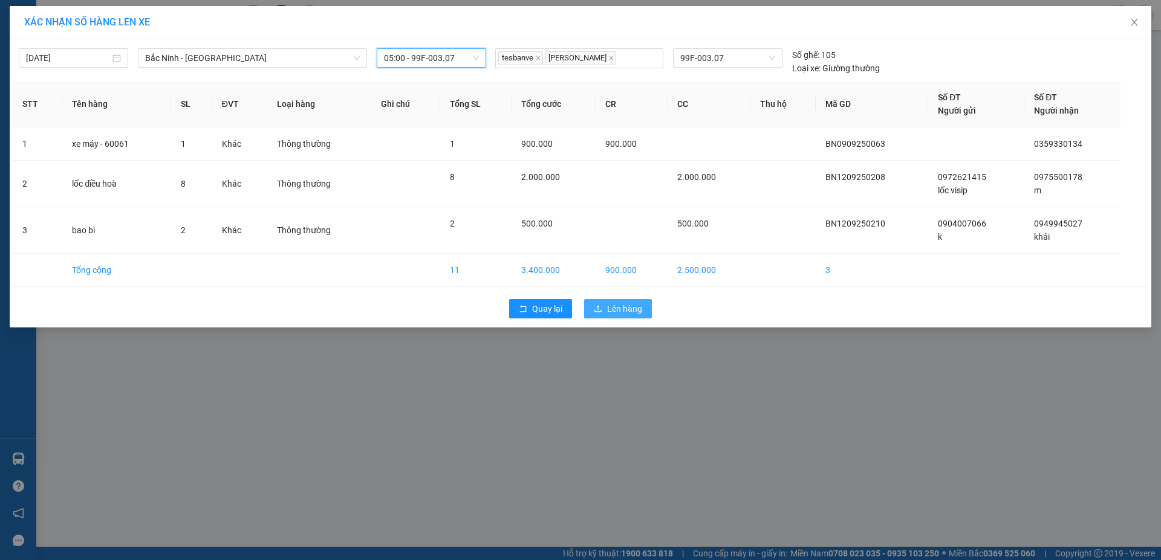
click at [634, 308] on span "Lên hàng" at bounding box center [624, 308] width 35 height 13
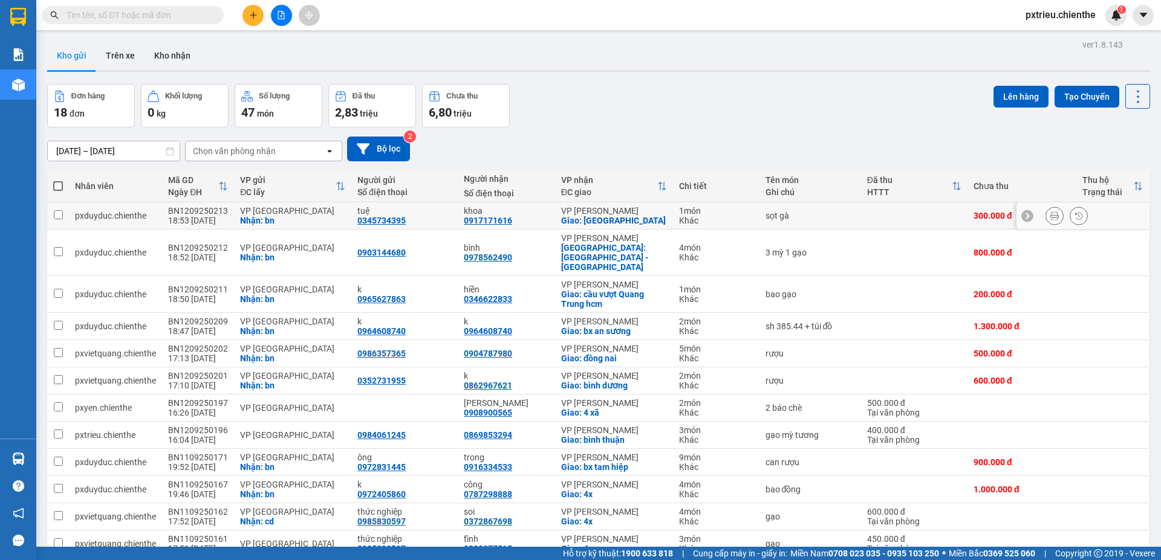
click at [284, 207] on div "VP [GEOGRAPHIC_DATA]" at bounding box center [292, 211] width 105 height 10
checkbox input "true"
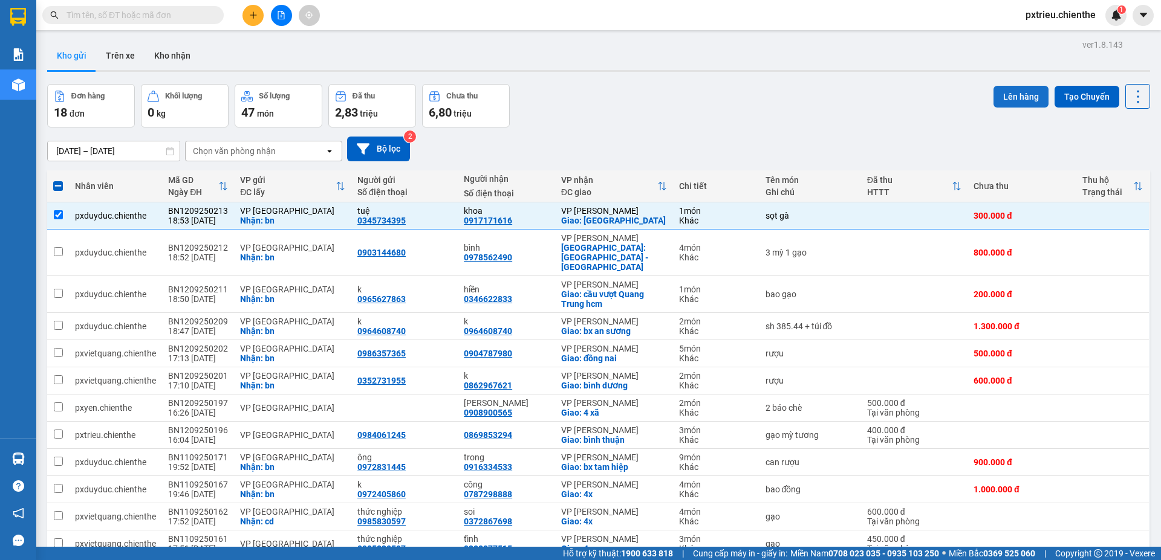
click at [1017, 97] on button "Lên hàng" at bounding box center [1020, 97] width 55 height 22
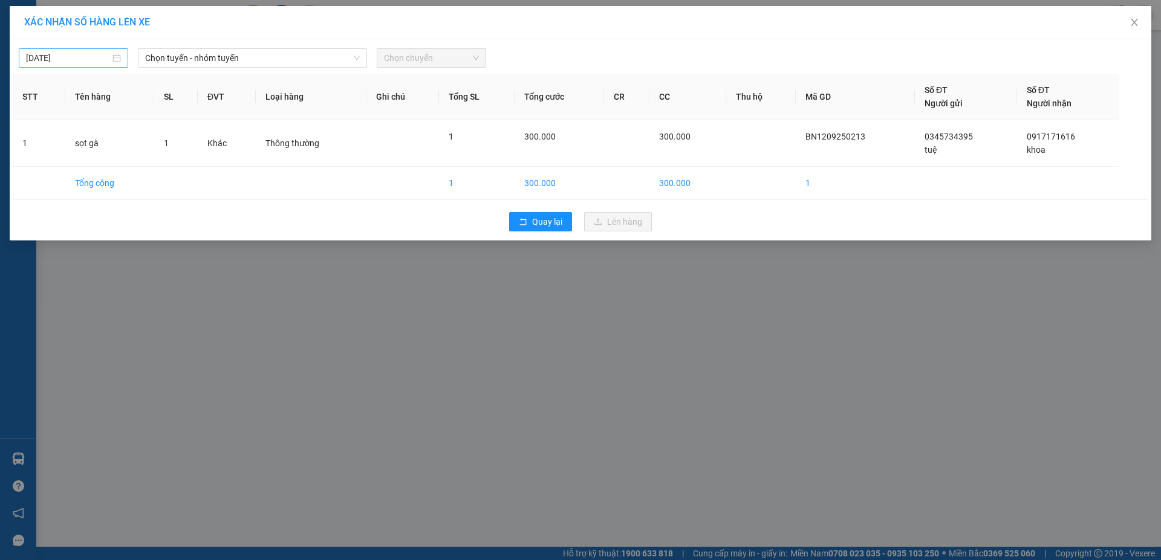
click at [94, 63] on input "12/09/2025" at bounding box center [68, 57] width 84 height 13
click at [166, 151] on div "13" at bounding box center [167, 146] width 15 height 15
type input "13/09/2025"
click at [247, 60] on span "Chọn tuyến - nhóm tuyến" at bounding box center [252, 58] width 215 height 18
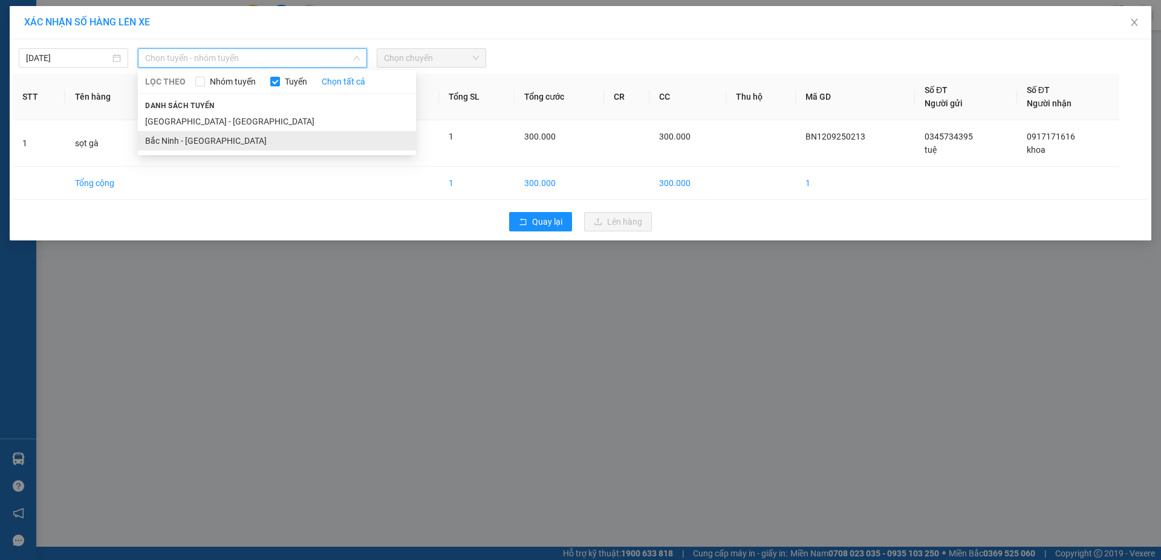
click at [216, 140] on li "Bắc Ninh - Hồ Chí Minh" at bounding box center [277, 140] width 278 height 19
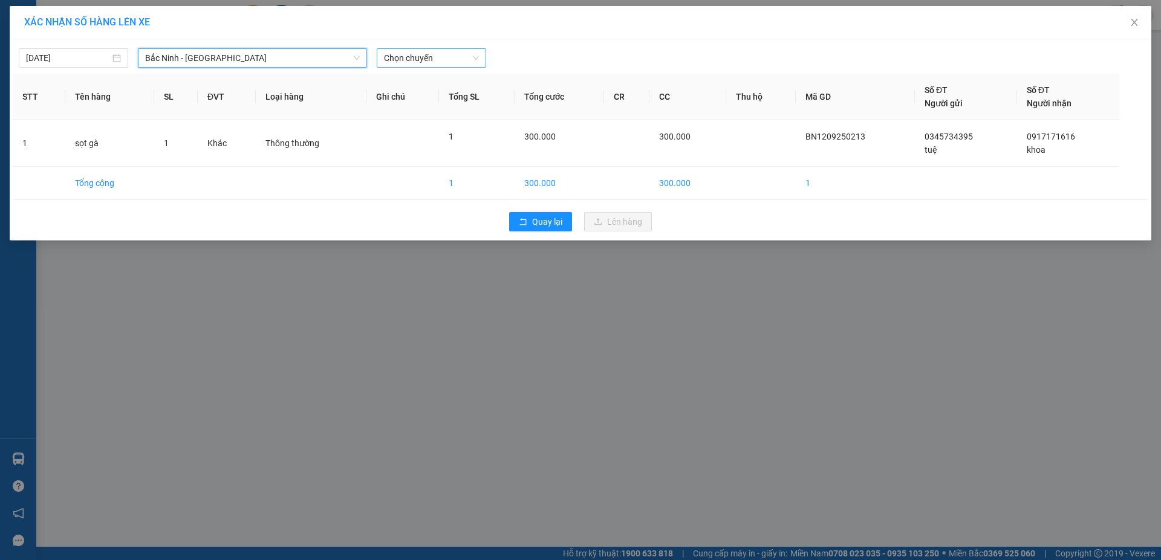
click at [460, 60] on span "Chọn chuyến" at bounding box center [431, 58] width 95 height 18
click at [445, 104] on div "05:00 - 99F-003.07" at bounding box center [431, 101] width 94 height 13
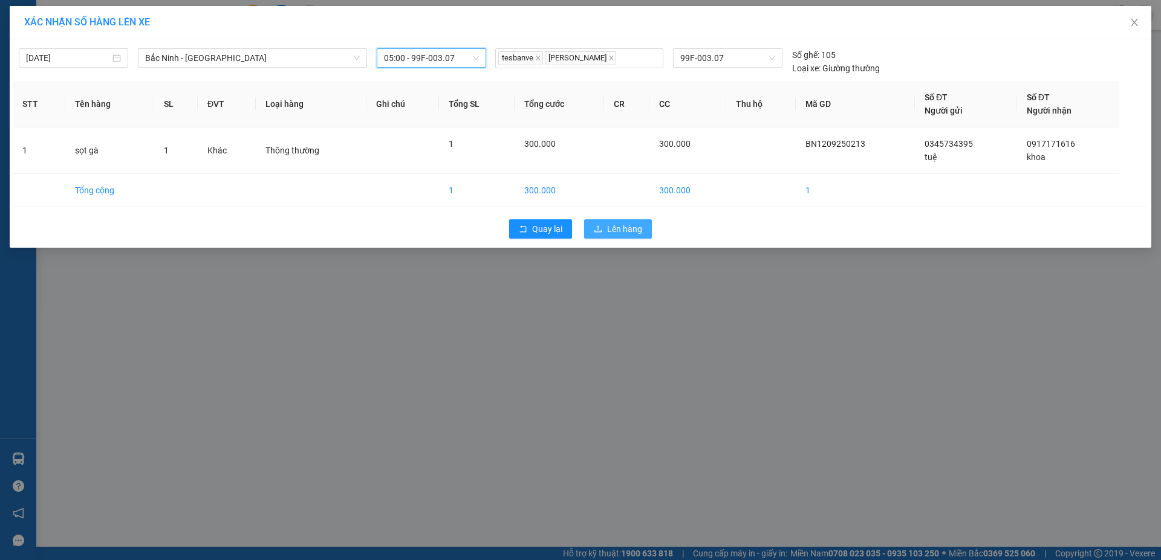
click at [602, 226] on icon "upload" at bounding box center [598, 229] width 8 height 8
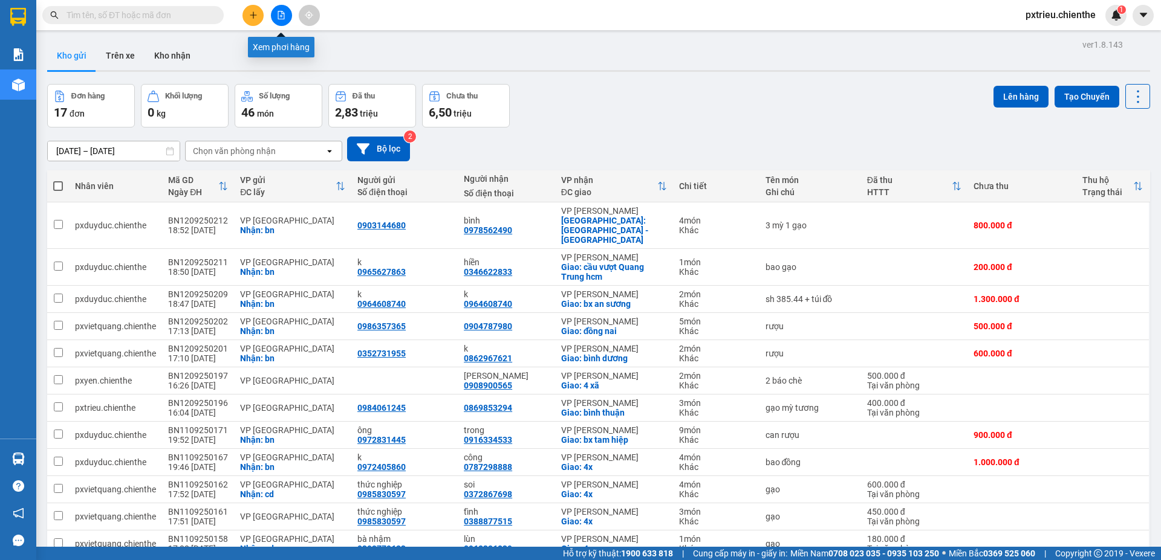
click at [291, 19] on button at bounding box center [281, 15] width 21 height 21
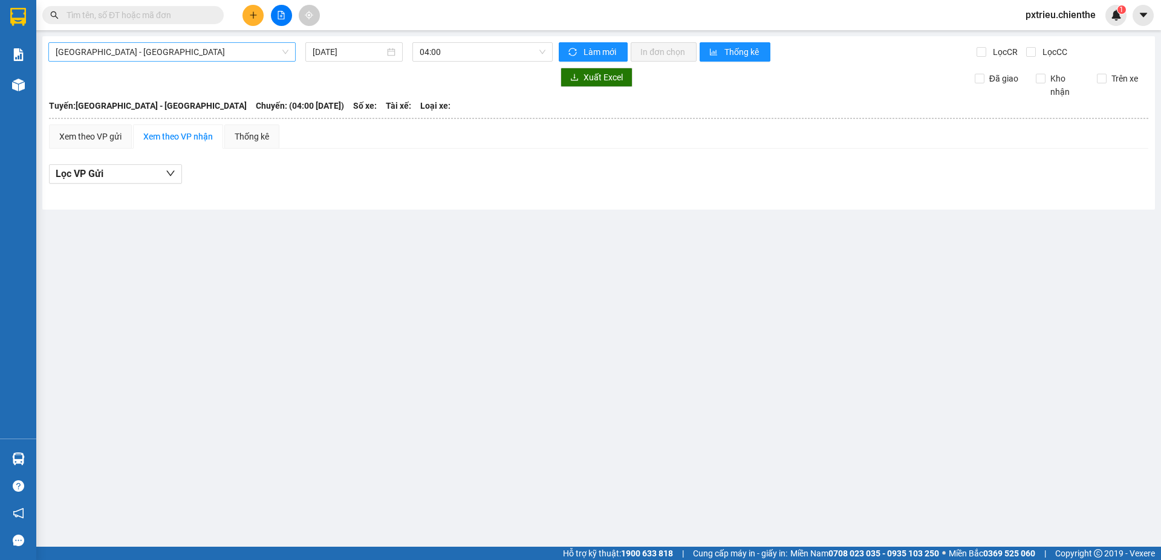
click at [218, 47] on span "Hồ Chí Minh - Bắc Ninh" at bounding box center [172, 52] width 233 height 18
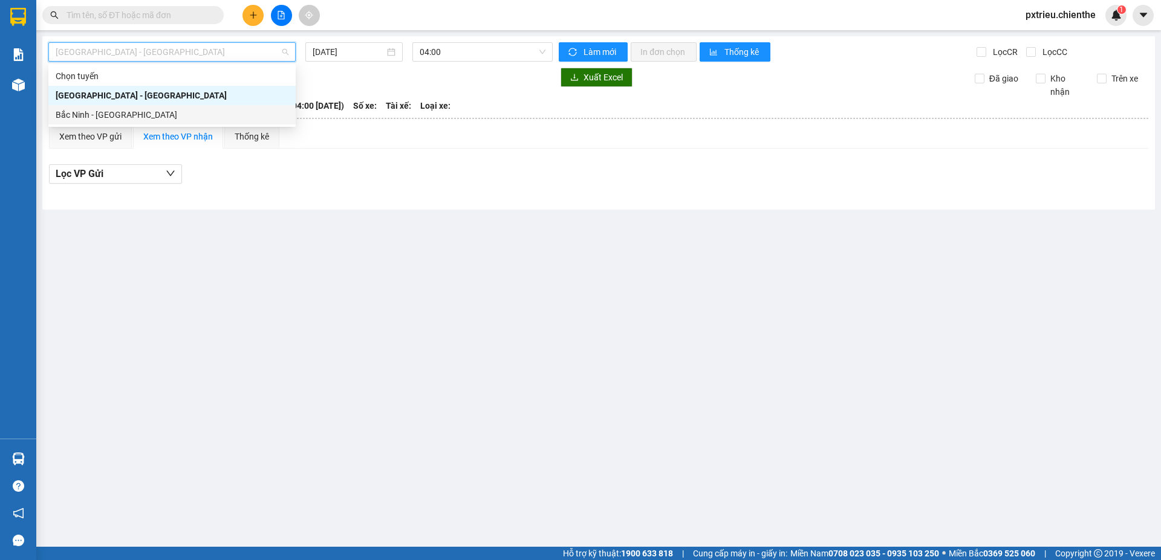
click at [184, 121] on div "Bắc Ninh - Hồ Chí Minh" at bounding box center [172, 114] width 233 height 13
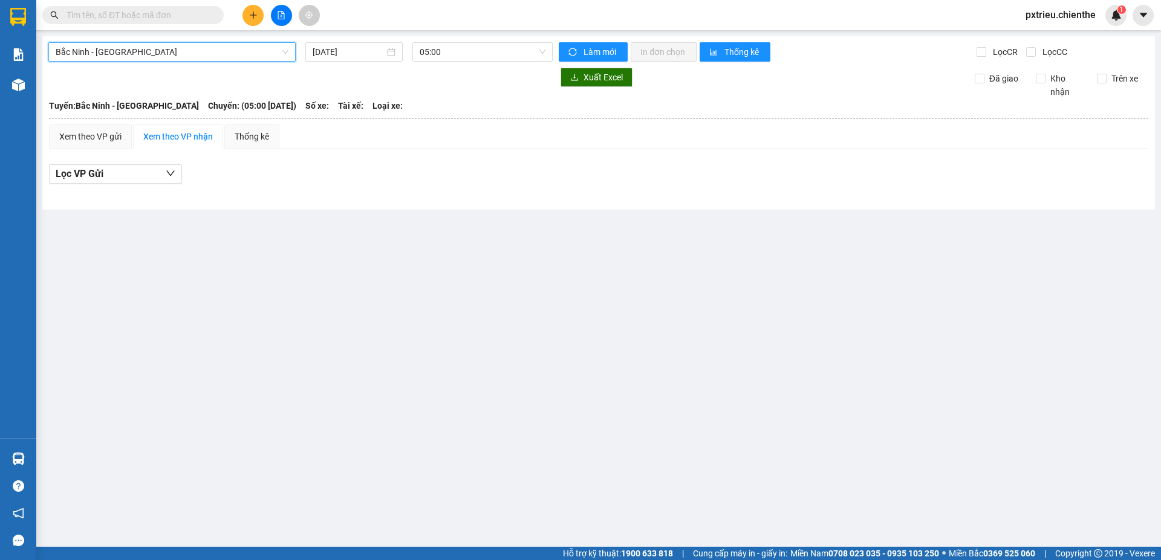
click at [287, 15] on button at bounding box center [281, 15] width 21 height 21
click at [281, 16] on icon "file-add" at bounding box center [281, 15] width 7 height 8
click at [279, 56] on span "Bắc Ninh - Hồ Chí Minh" at bounding box center [172, 52] width 233 height 18
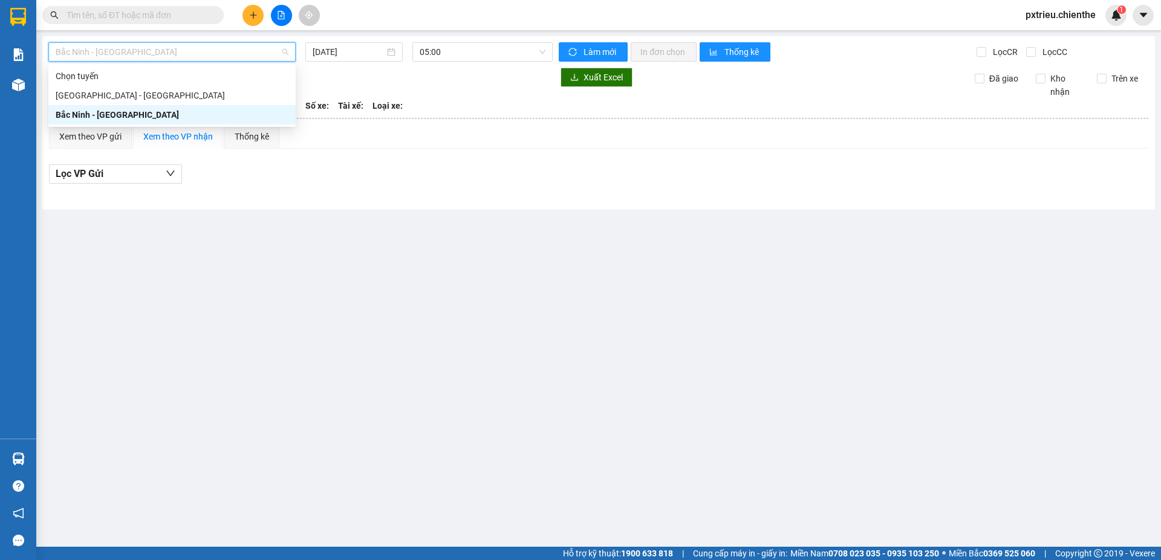
click at [146, 110] on div "Bắc Ninh - Hồ Chí Minh" at bounding box center [172, 114] width 233 height 13
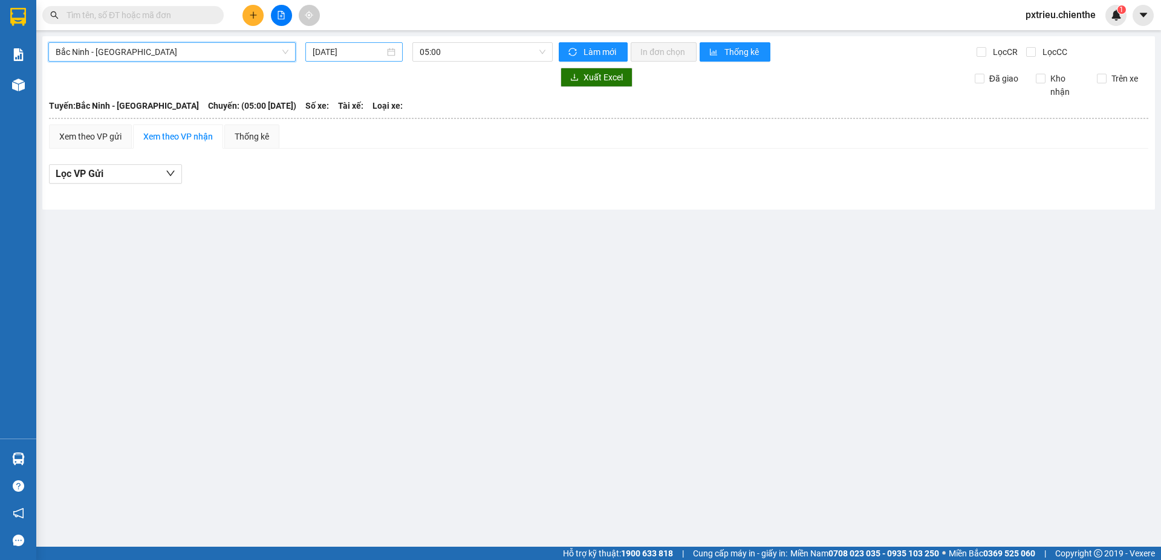
click at [390, 48] on div "12/09/2025" at bounding box center [354, 51] width 83 height 13
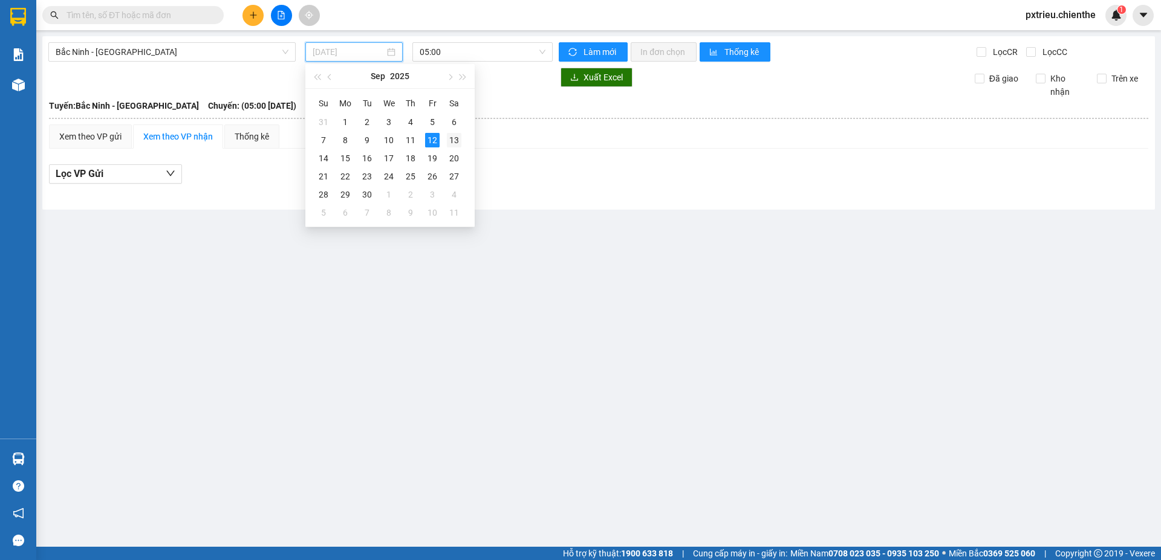
click at [454, 143] on div "13" at bounding box center [454, 140] width 15 height 15
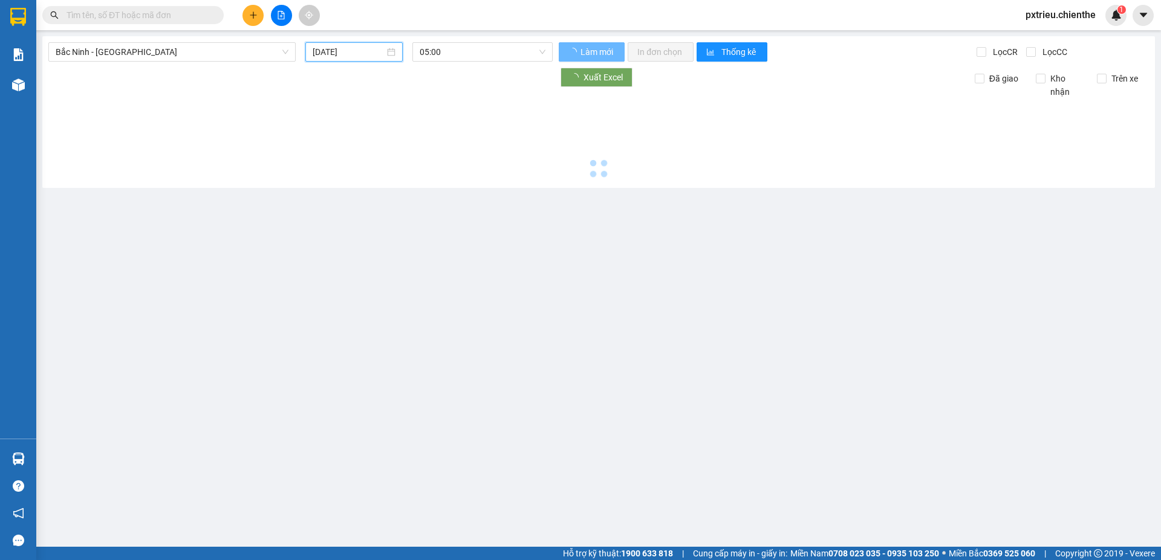
type input "13/09/2025"
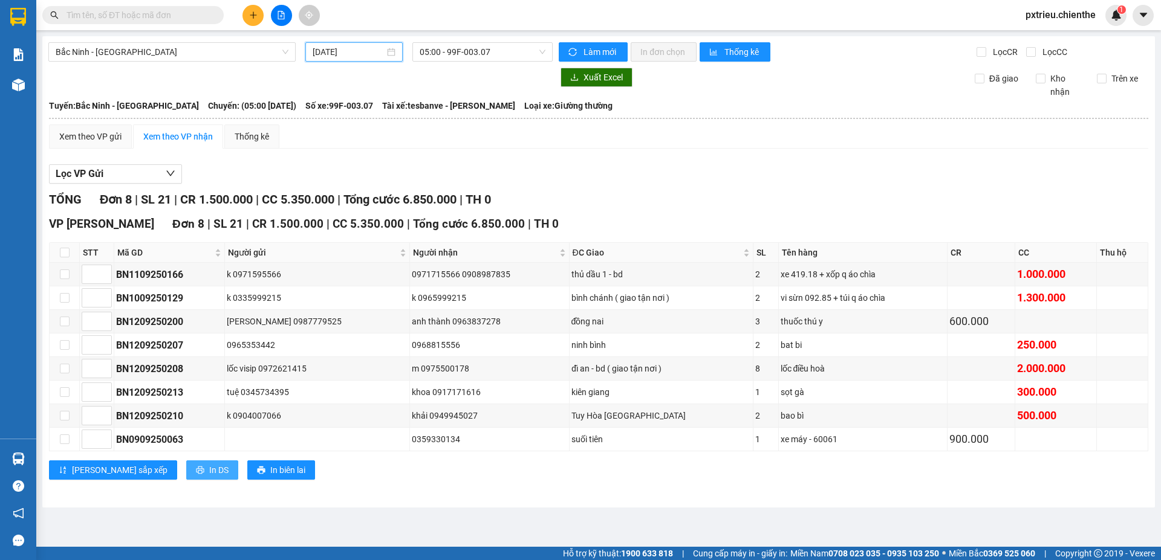
click at [209, 477] on span "In DS" at bounding box center [218, 470] width 19 height 13
